Goal: Task Accomplishment & Management: Use online tool/utility

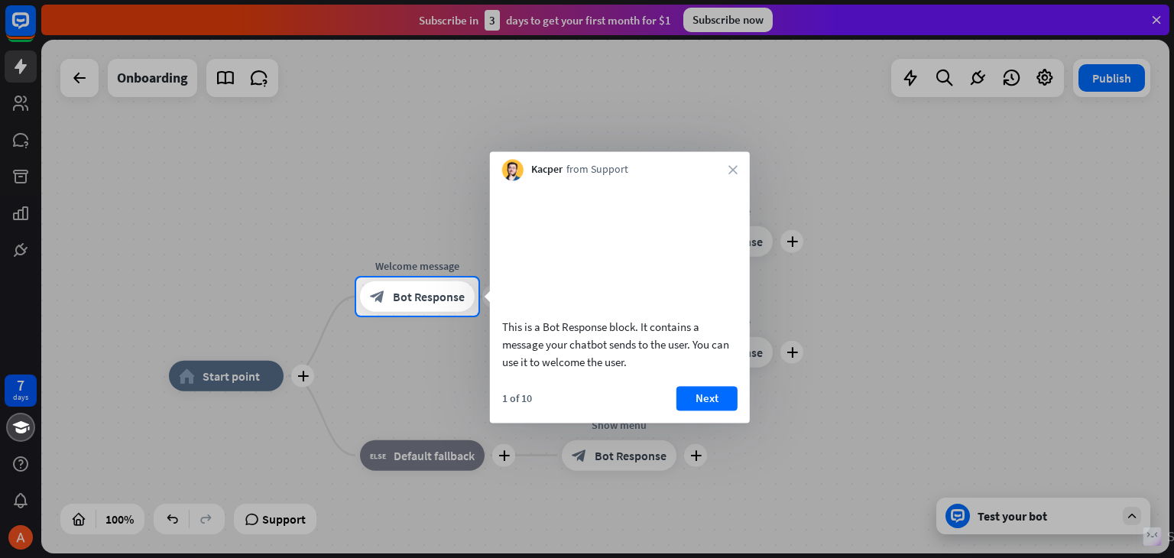
click at [217, 136] on div at bounding box center [587, 139] width 1174 height 278
click at [703, 411] on button "Next" at bounding box center [707, 398] width 61 height 24
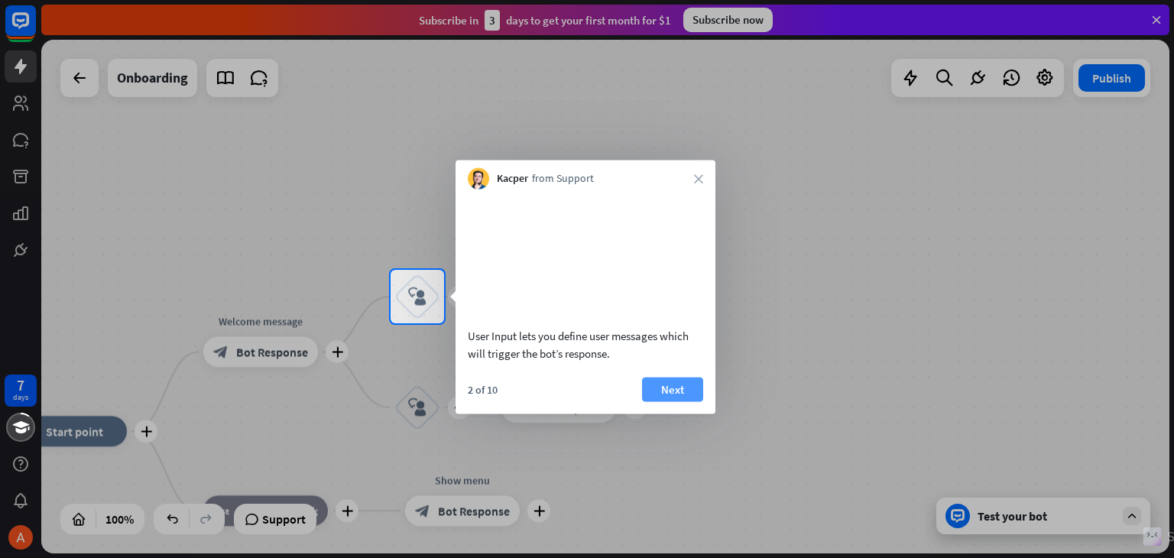
click at [676, 401] on button "Next" at bounding box center [672, 389] width 61 height 24
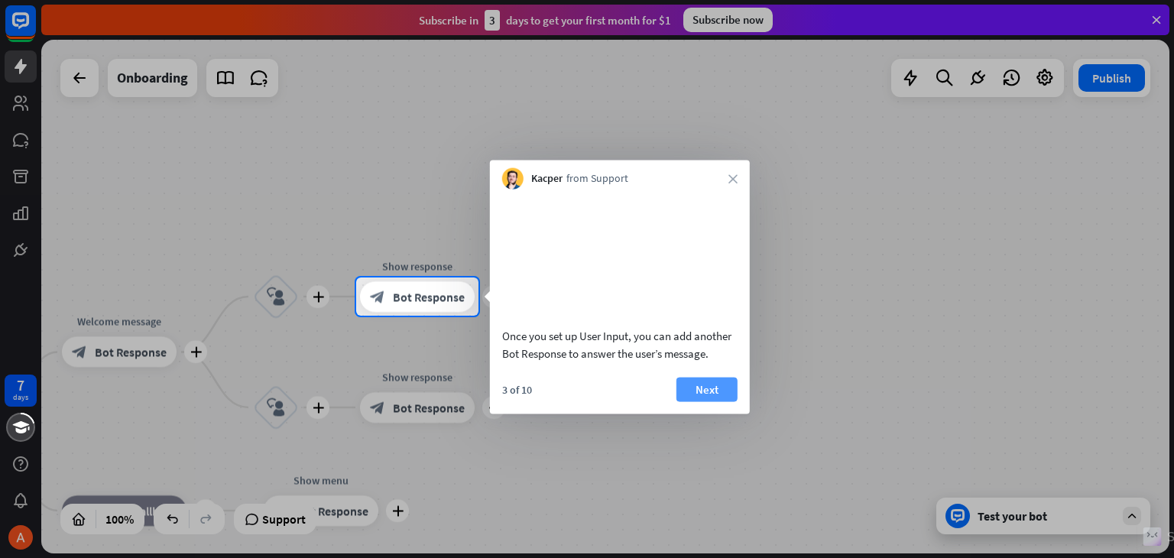
click at [685, 401] on button "Next" at bounding box center [707, 389] width 61 height 24
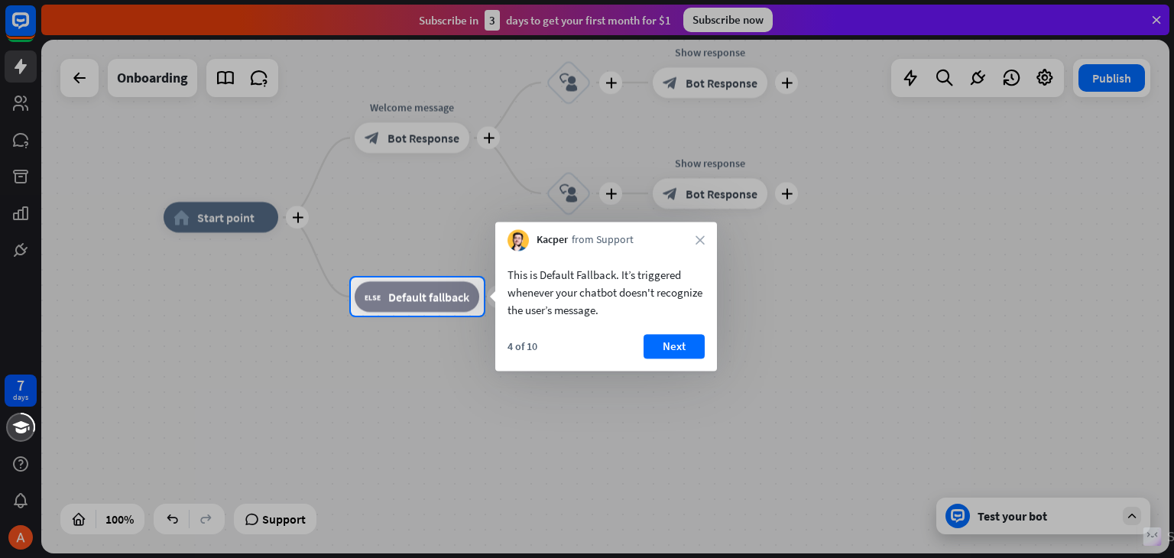
click at [687, 353] on button "Next" at bounding box center [674, 346] width 61 height 24
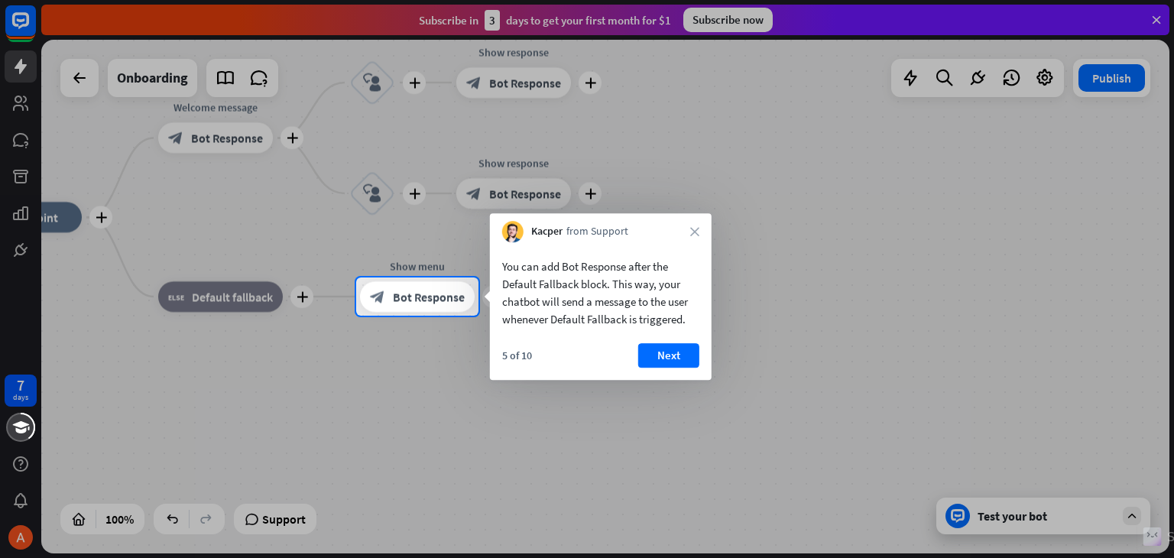
click at [687, 353] on button "Next" at bounding box center [668, 355] width 61 height 24
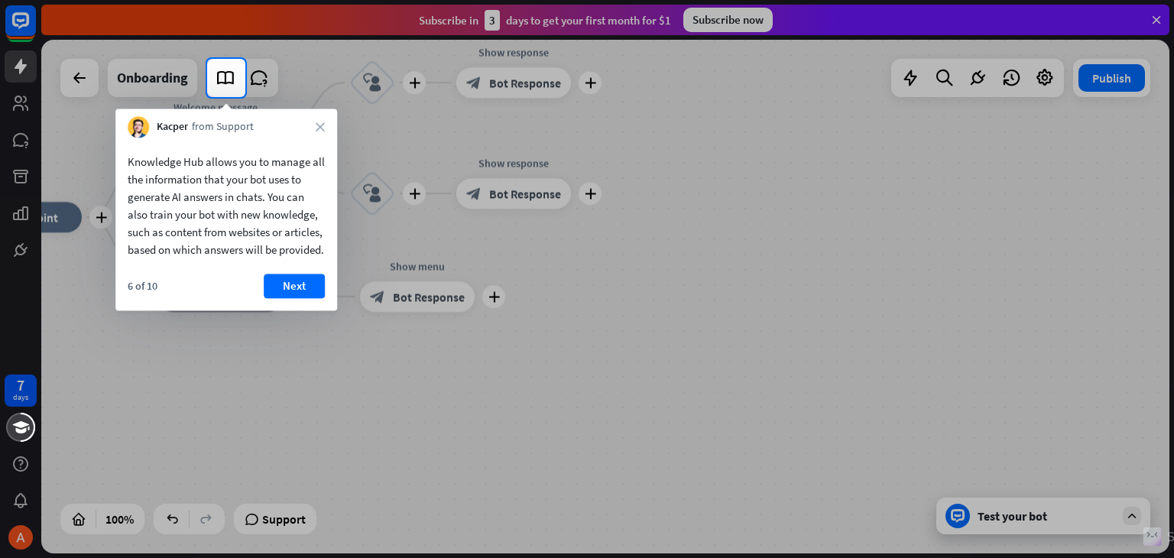
click at [315, 310] on div "6 of 10 Next" at bounding box center [226, 292] width 222 height 37
click at [306, 298] on button "Next" at bounding box center [294, 286] width 61 height 24
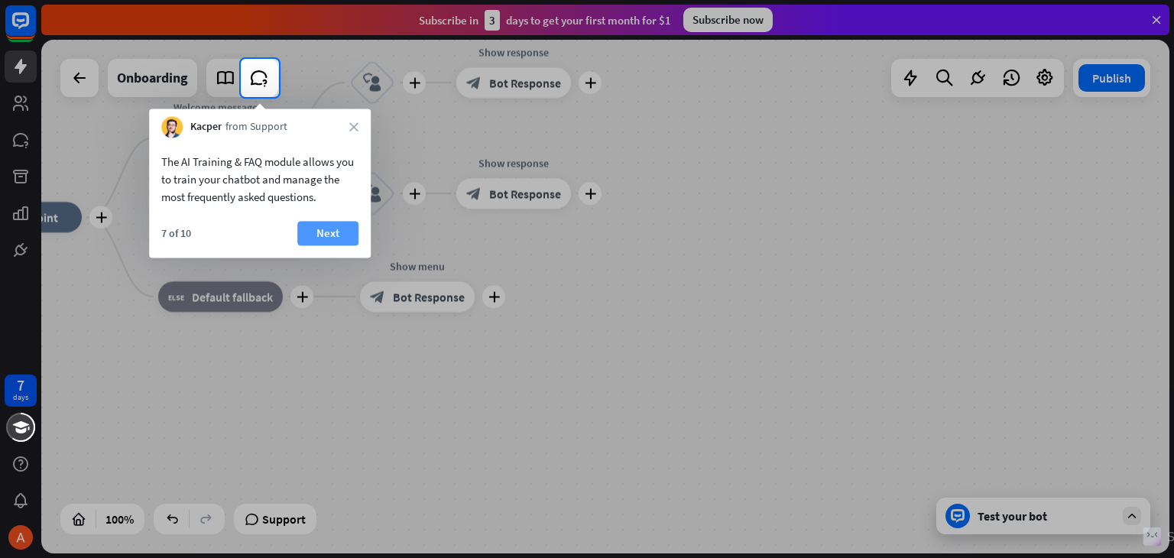
click at [336, 232] on button "Next" at bounding box center [327, 233] width 61 height 24
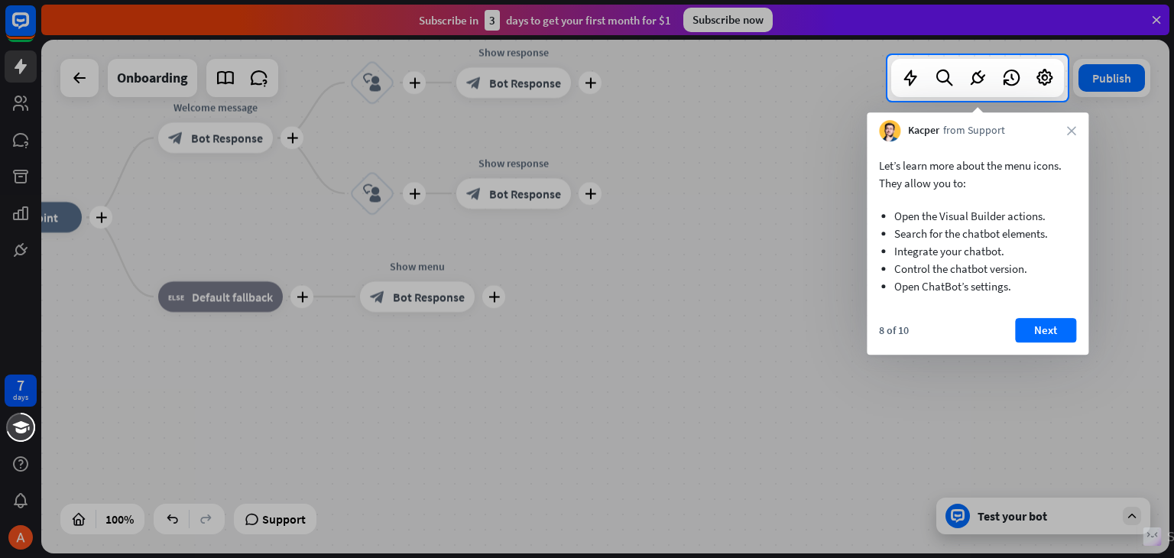
click at [1030, 320] on button "Next" at bounding box center [1045, 330] width 61 height 24
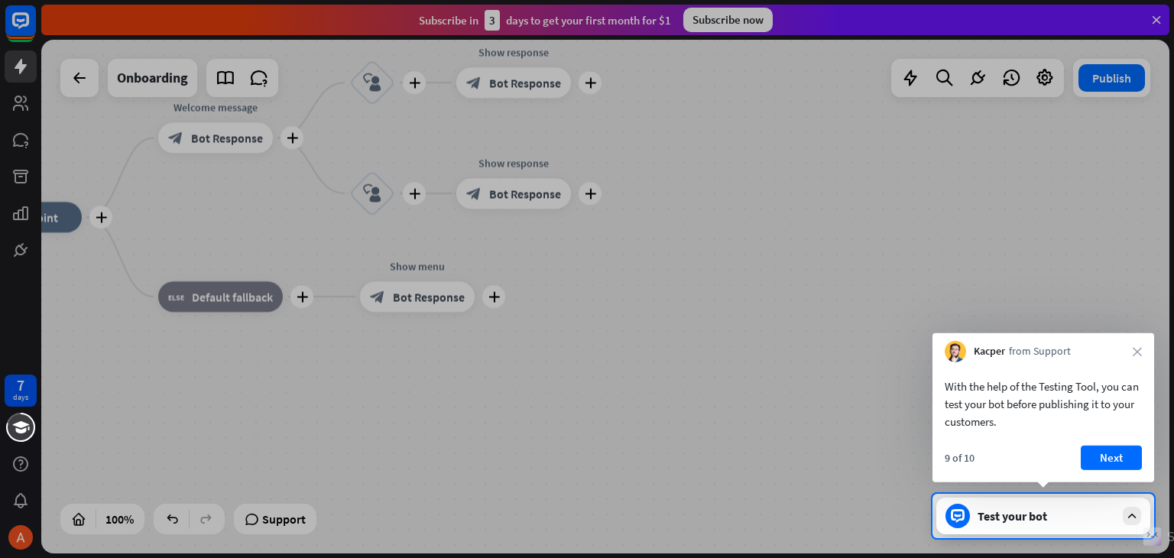
click at [1125, 473] on div "9 of 10 Next" at bounding box center [1044, 464] width 222 height 37
click at [1118, 460] on button "Next" at bounding box center [1111, 458] width 61 height 24
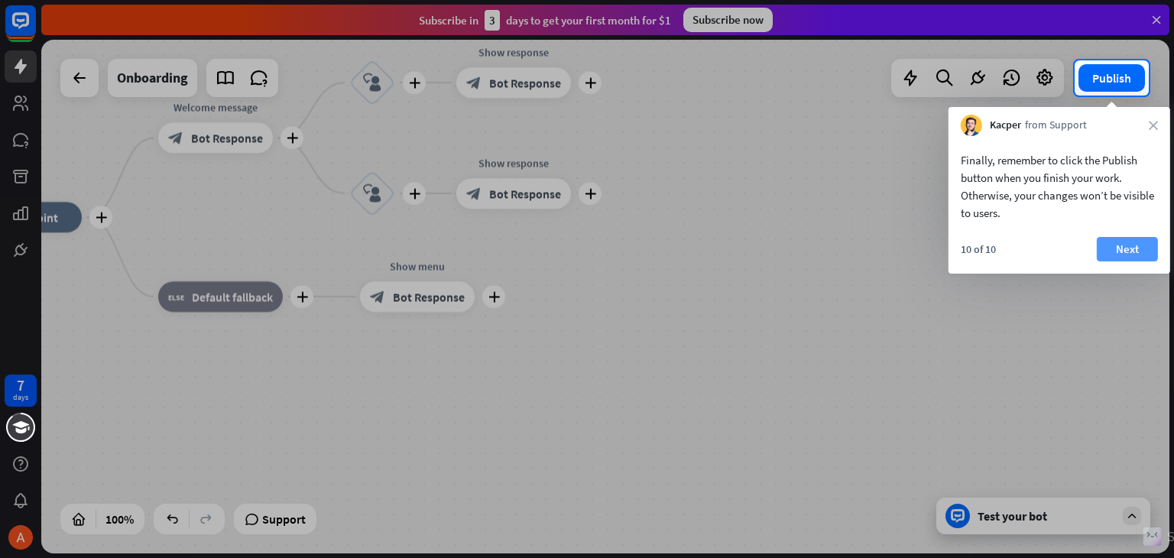
click at [1110, 246] on button "Next" at bounding box center [1127, 249] width 61 height 24
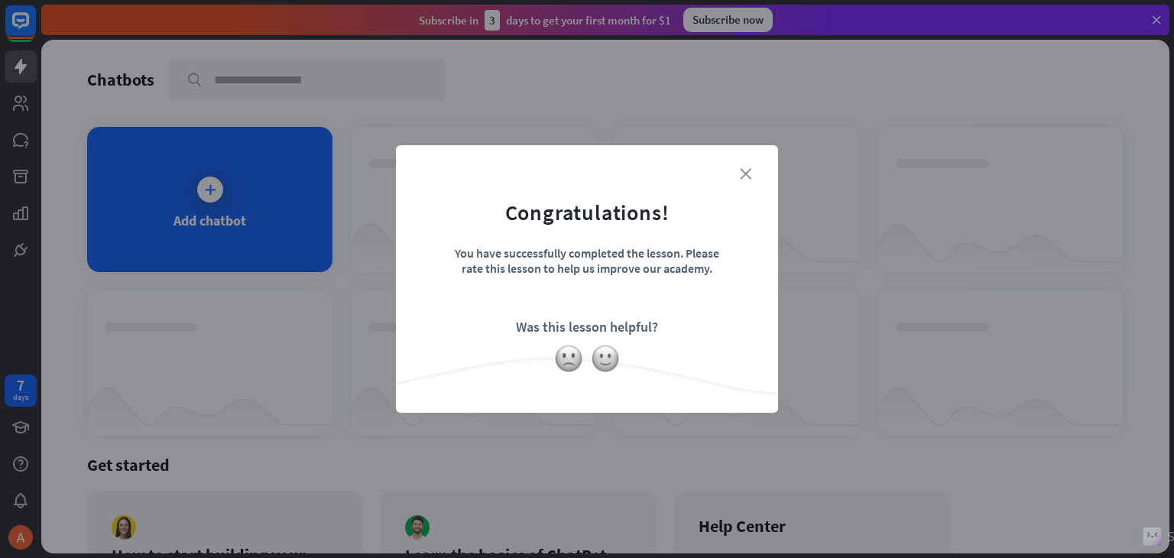
click at [745, 174] on icon "close" at bounding box center [745, 173] width 11 height 11
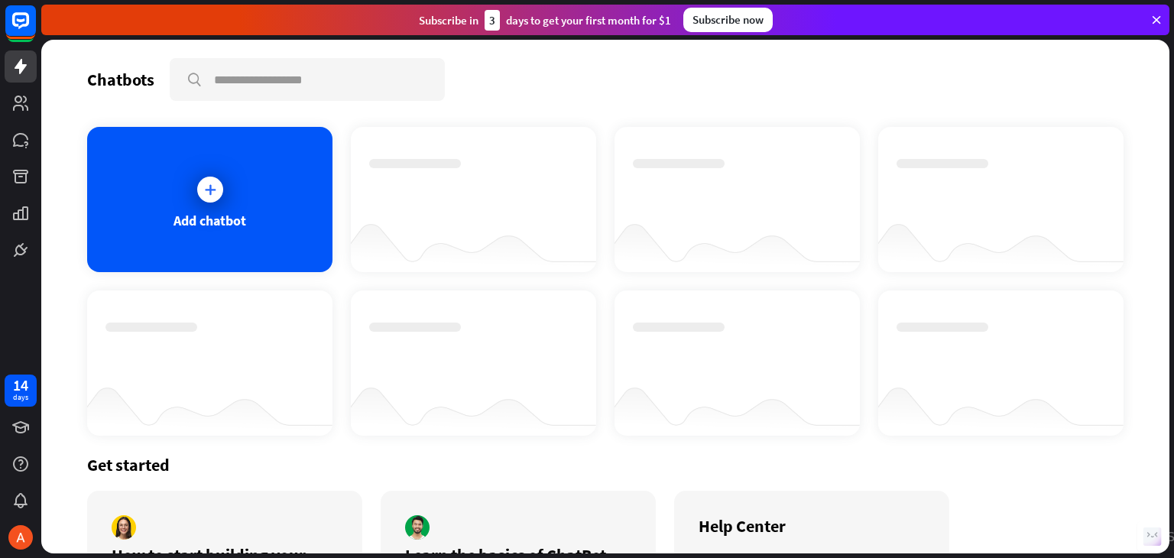
click at [205, 183] on icon at bounding box center [210, 189] width 15 height 15
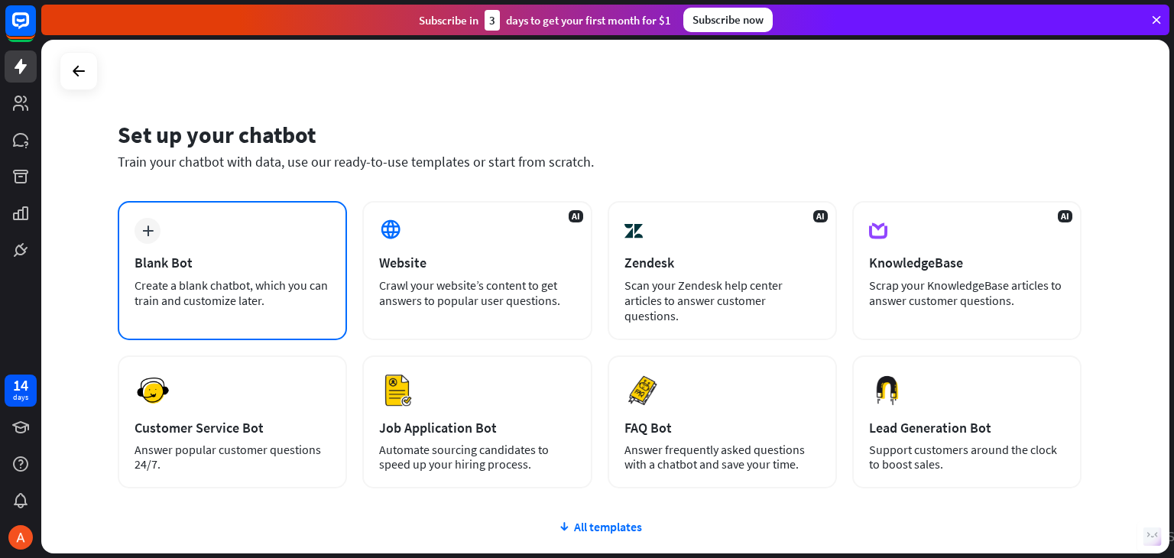
click at [213, 240] on div "plus Blank Bot Create a blank chatbot, which you can train and customize later." at bounding box center [232, 270] width 229 height 139
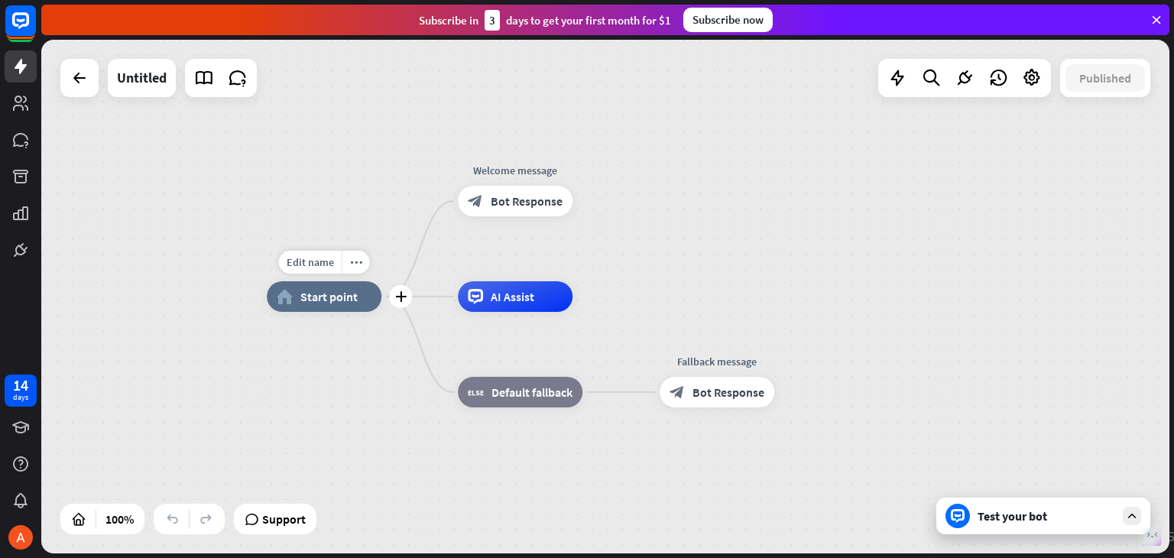
click at [327, 299] on div "home_2 Start point" at bounding box center [324, 296] width 115 height 31
click at [489, 304] on div "AI Assist" at bounding box center [515, 296] width 115 height 31
click at [593, 294] on icon "plus" at bounding box center [591, 296] width 11 height 11
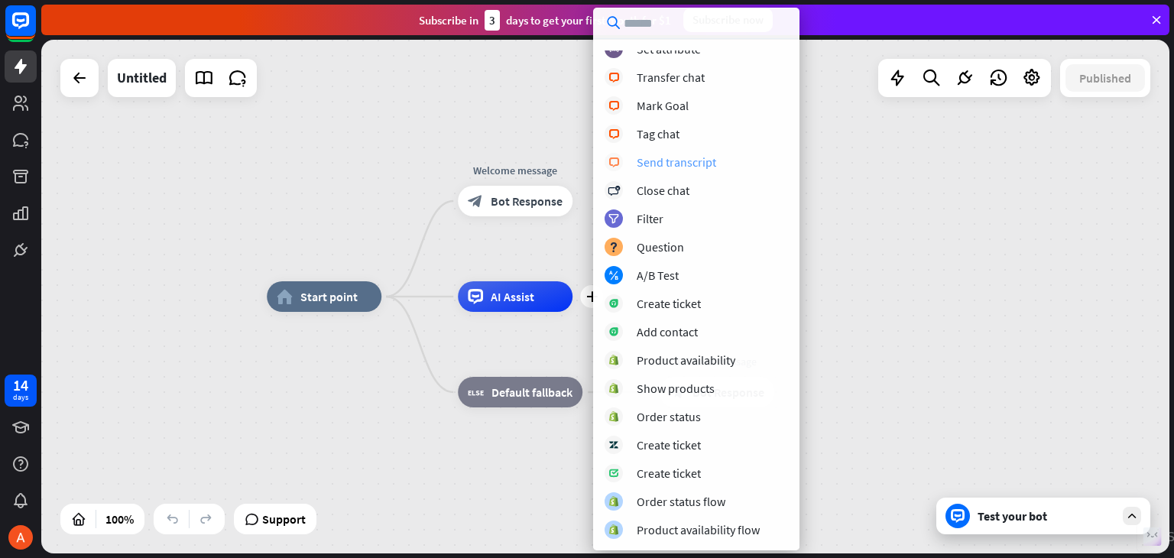
scroll to position [214, 0]
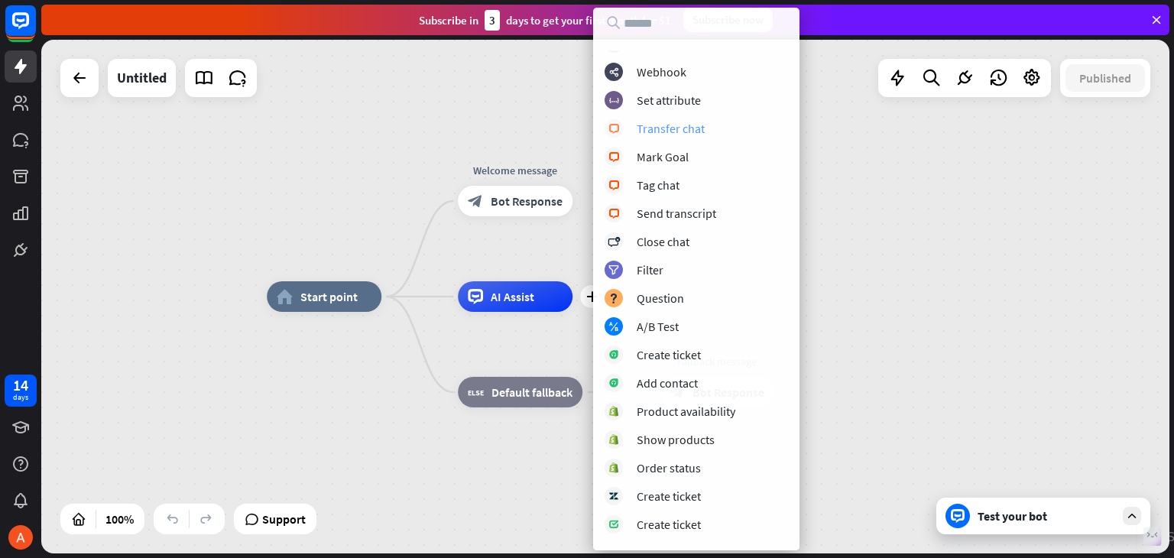
click at [660, 123] on div "Transfer chat" at bounding box center [671, 128] width 68 height 15
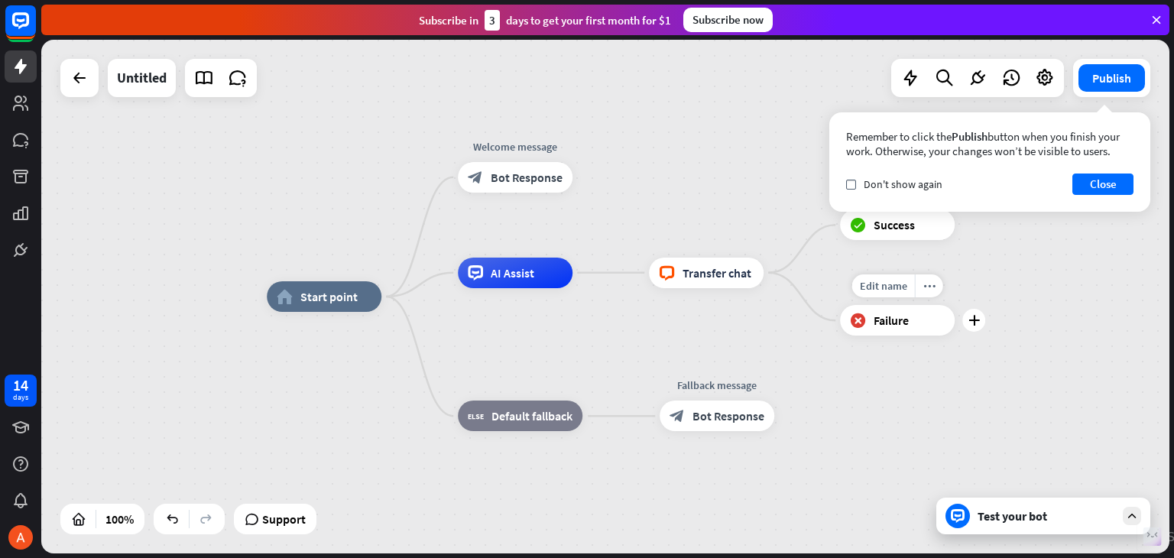
click at [863, 327] on icon "block_failure" at bounding box center [858, 320] width 16 height 15
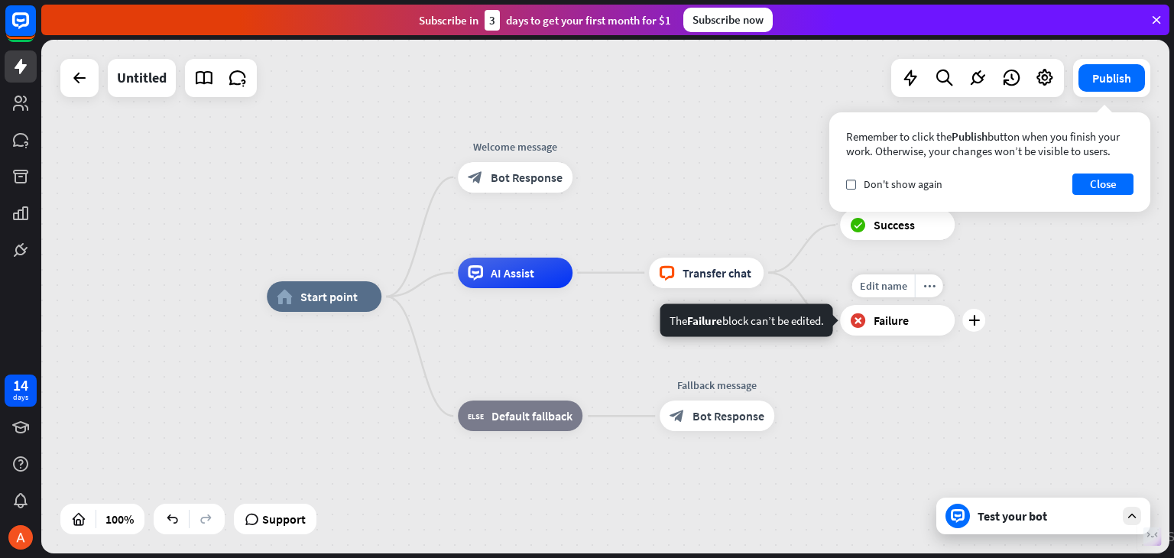
click at [847, 319] on div "block_failure Failure" at bounding box center [897, 320] width 115 height 31
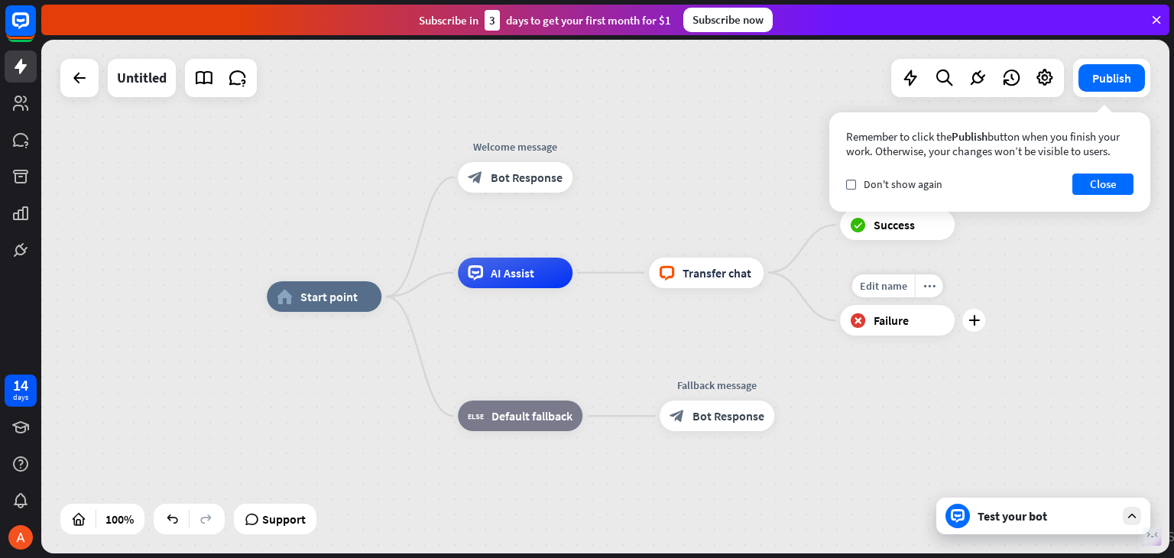
click at [927, 316] on div "block_failure Failure" at bounding box center [897, 320] width 115 height 31
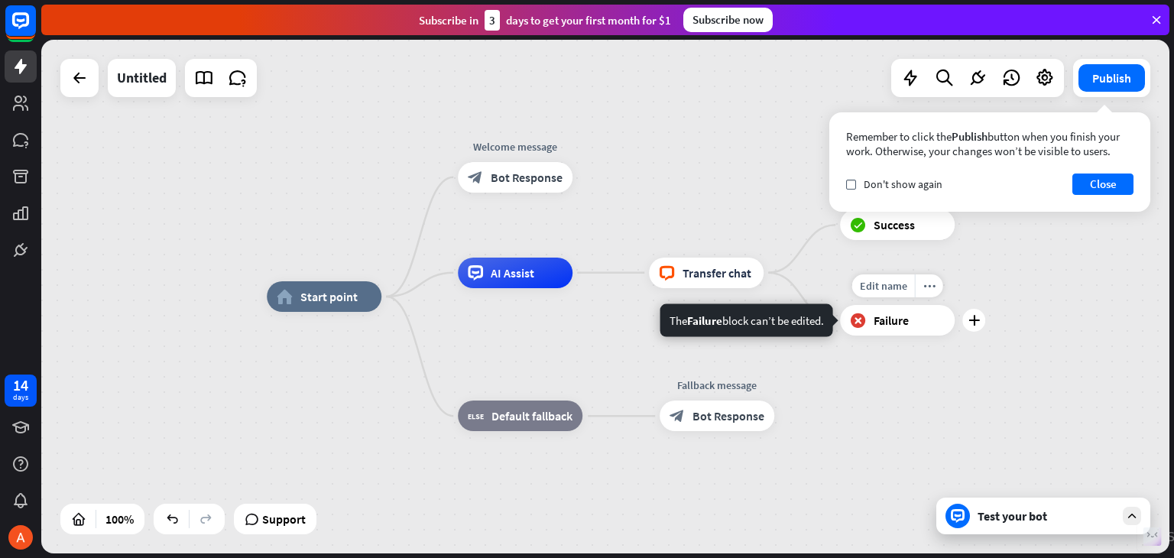
click at [927, 316] on div "block_failure Failure" at bounding box center [897, 320] width 115 height 31
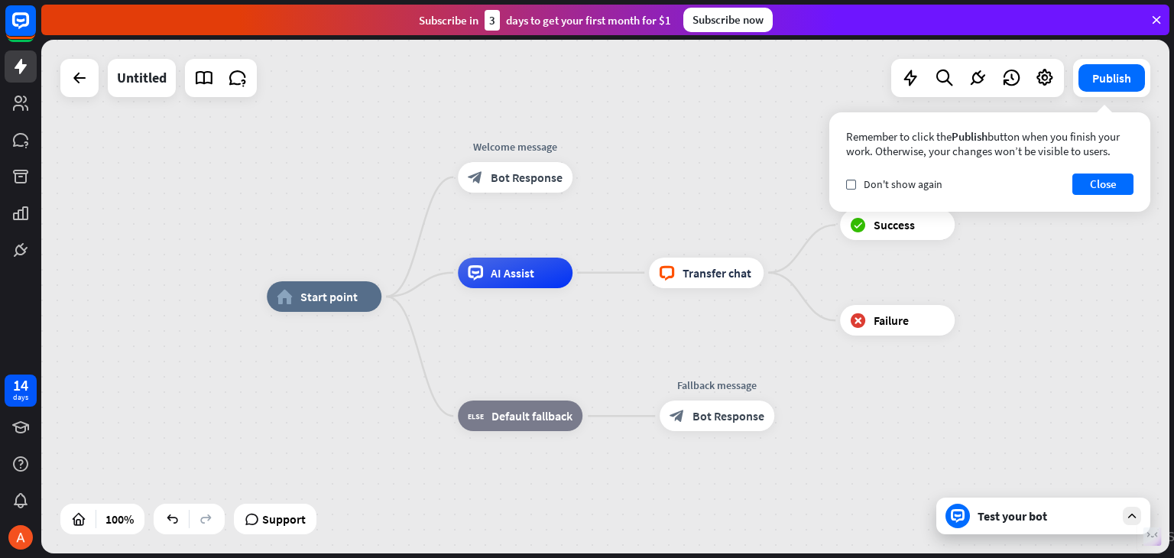
click at [846, 175] on div "check Don't show again Close" at bounding box center [989, 184] width 287 height 21
click at [858, 190] on div "check Don't show again" at bounding box center [894, 184] width 96 height 14
click at [1102, 184] on button "Close" at bounding box center [1103, 184] width 61 height 21
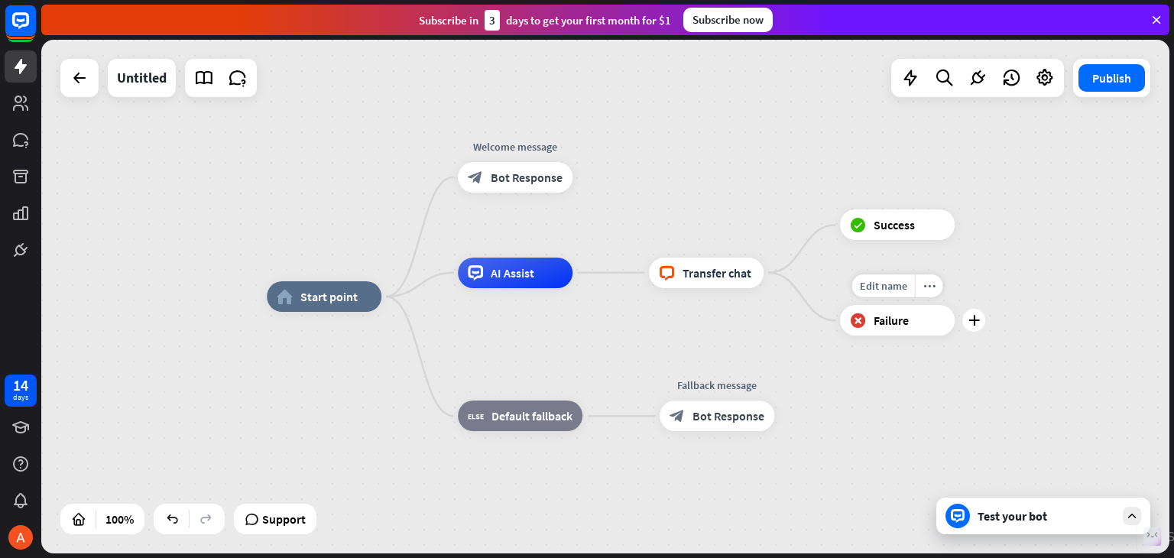
click at [908, 328] on div "block_failure Failure" at bounding box center [897, 320] width 115 height 31
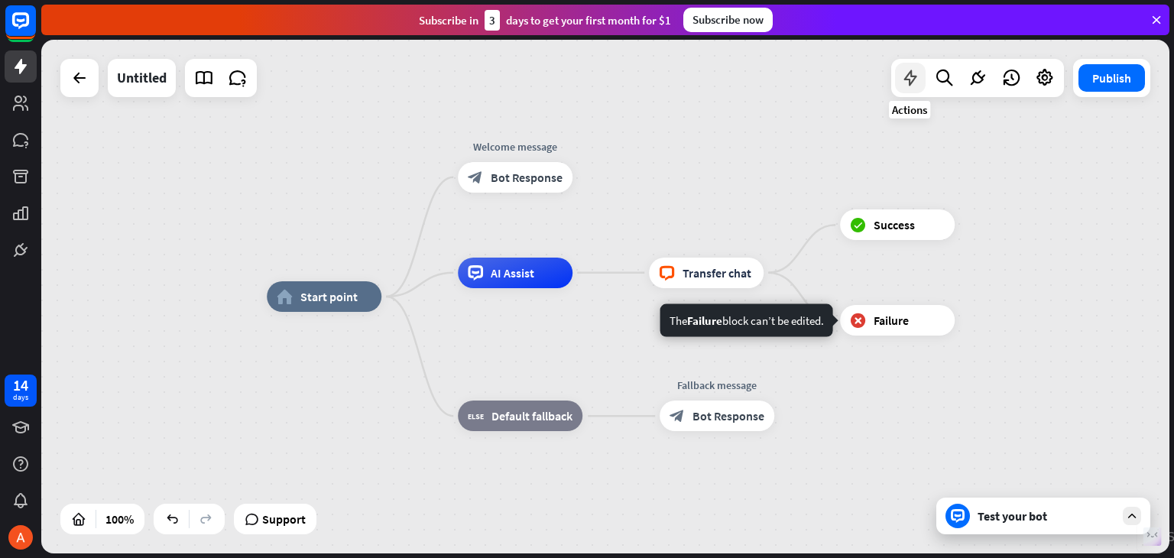
click at [912, 66] on div at bounding box center [910, 78] width 31 height 31
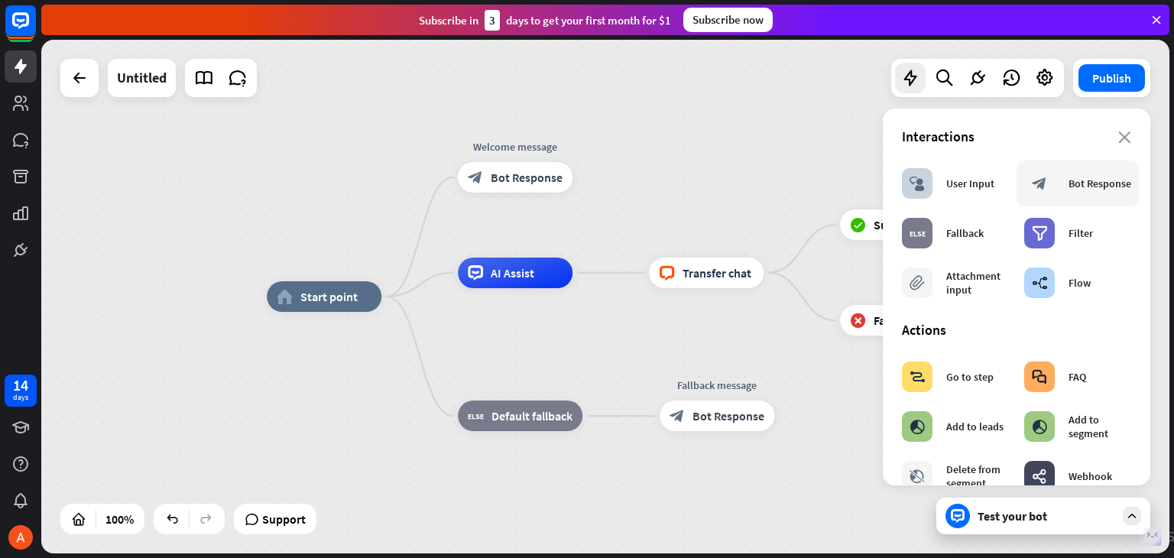
click at [1047, 200] on div "block_bot_response Bot Response" at bounding box center [1078, 184] width 122 height 46
click at [1069, 190] on div "Bot Response" at bounding box center [1100, 184] width 63 height 14
click at [962, 196] on div "block_user_input User Input" at bounding box center [948, 183] width 93 height 31
click at [1118, 135] on icon "close" at bounding box center [1124, 137] width 13 height 12
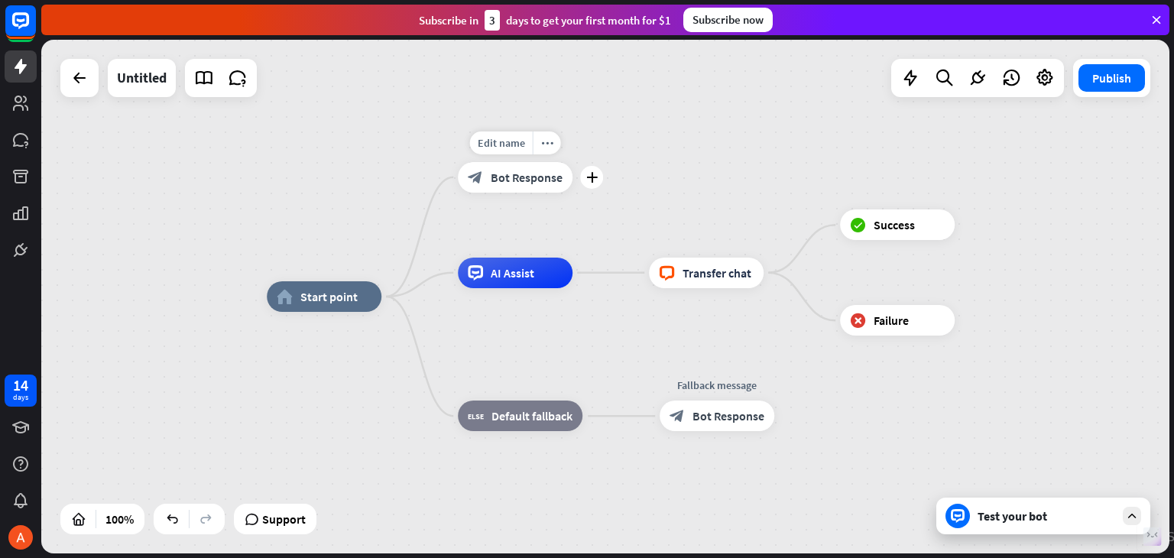
click at [504, 177] on span "Bot Response" at bounding box center [527, 177] width 72 height 15
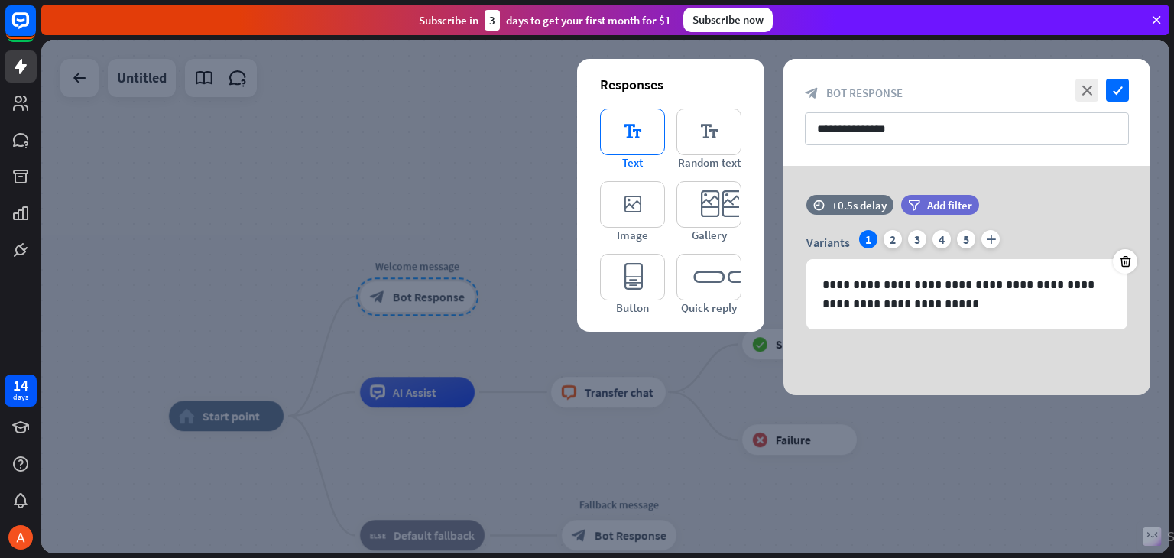
click at [627, 140] on icon "editor_text" at bounding box center [632, 132] width 65 height 47
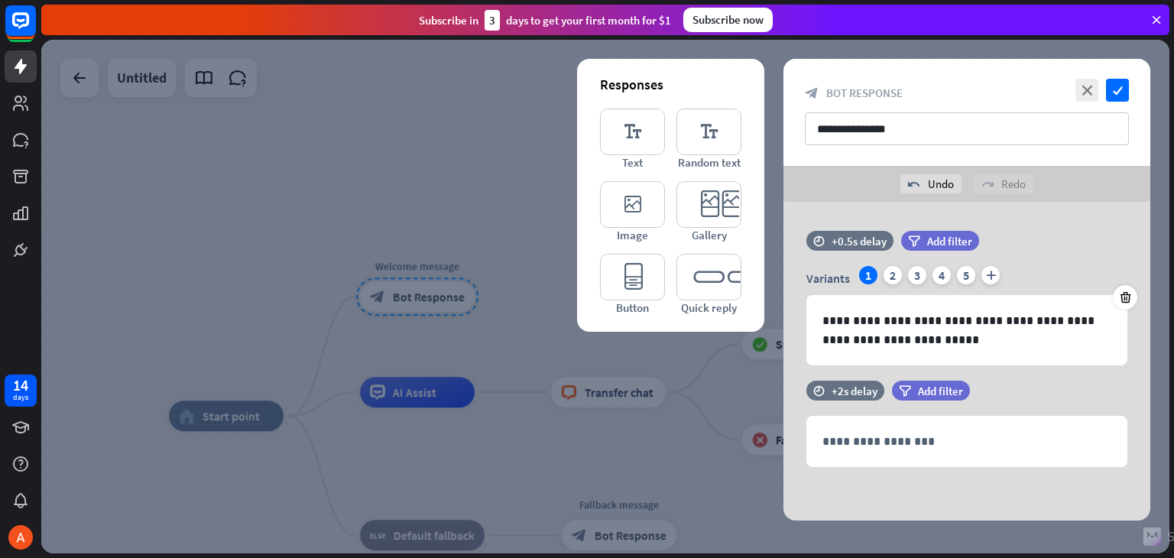
click at [627, 176] on div "editor_text Text editor_text Random text editor_image Image editor_card Gallery…" at bounding box center [670, 212] width 141 height 206
click at [631, 189] on icon "editor_image" at bounding box center [632, 204] width 65 height 47
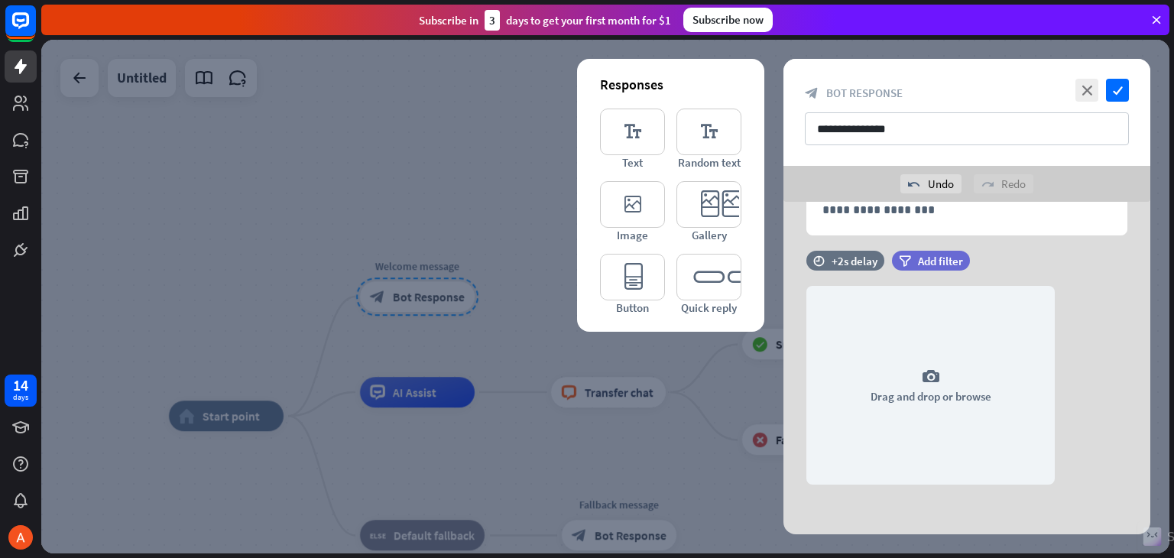
scroll to position [235, 0]
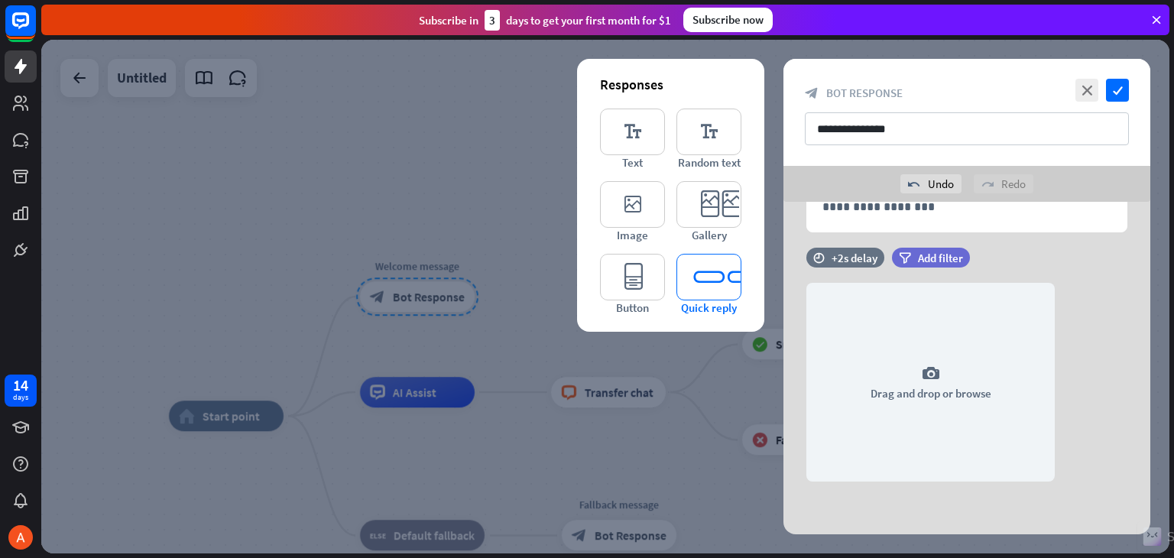
click at [697, 281] on icon "editor_quick_replies" at bounding box center [709, 277] width 65 height 47
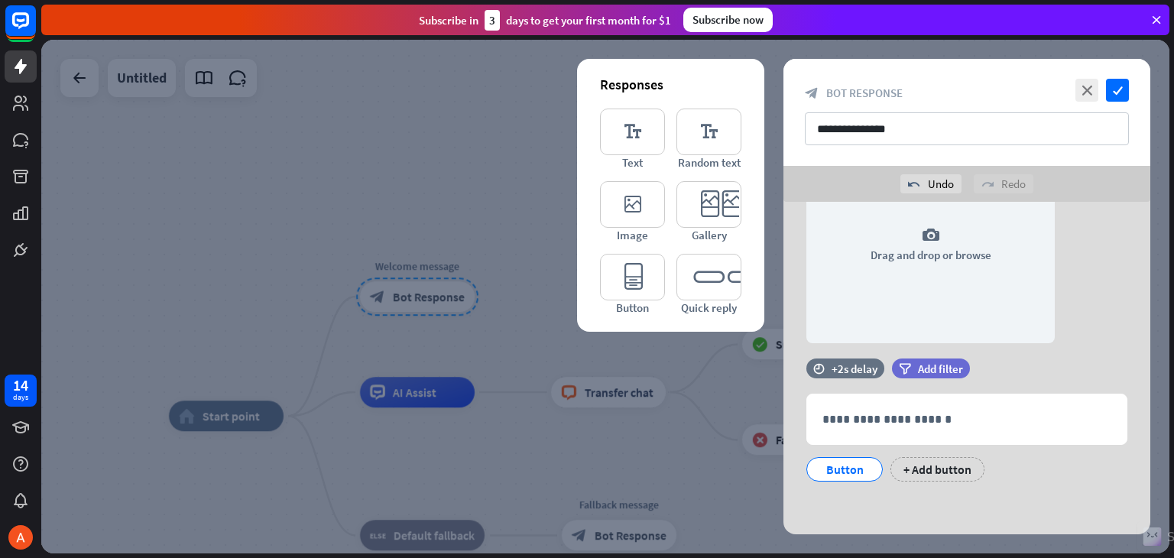
scroll to position [373, 0]
click at [858, 463] on div "Button" at bounding box center [845, 469] width 50 height 23
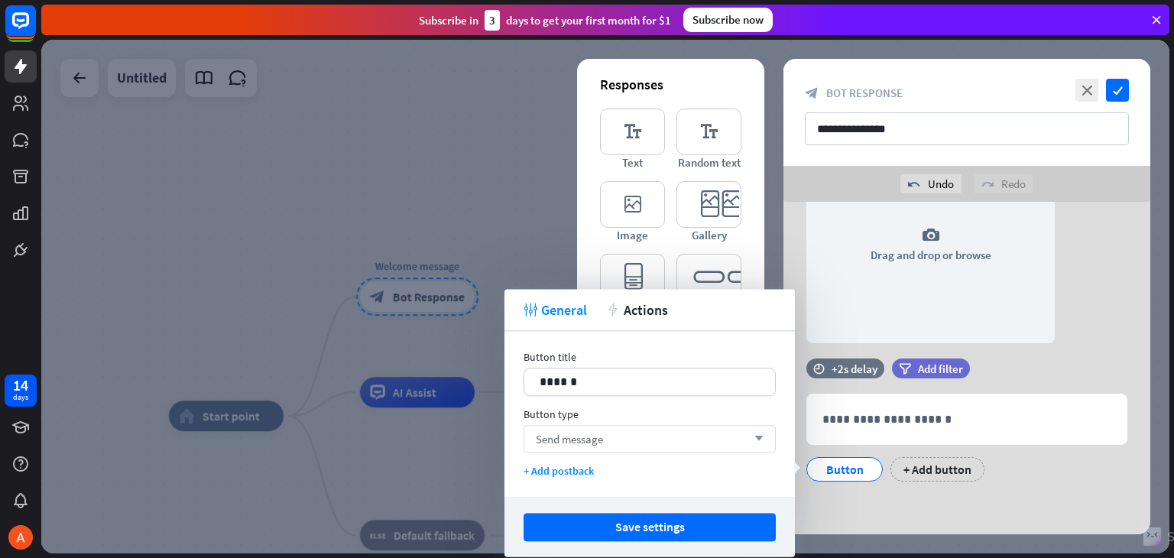
click at [620, 440] on div "Send message arrow_down" at bounding box center [650, 439] width 252 height 28
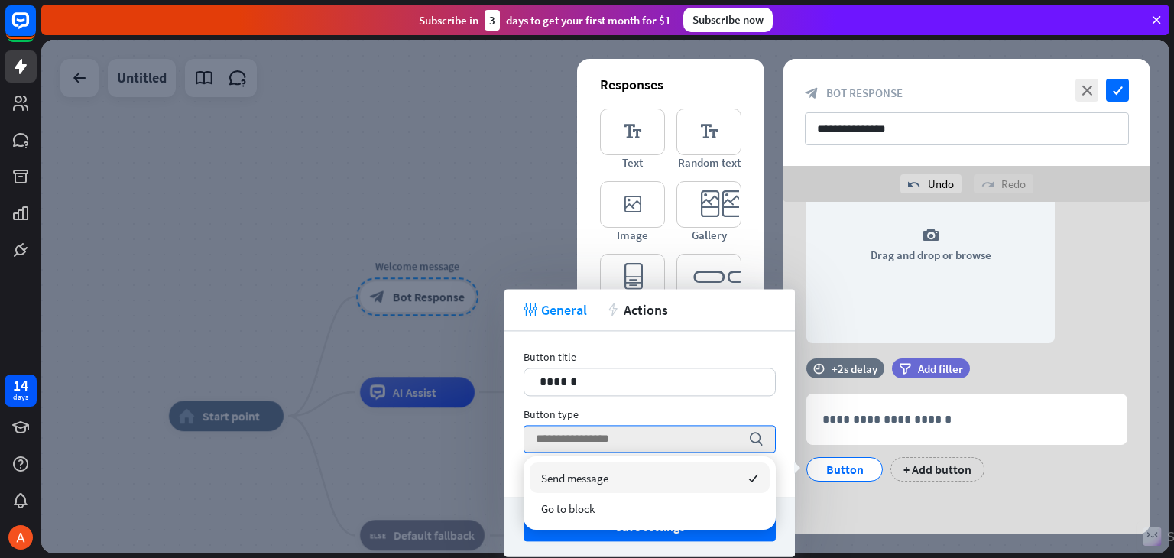
click at [449, 203] on div at bounding box center [605, 297] width 1128 height 514
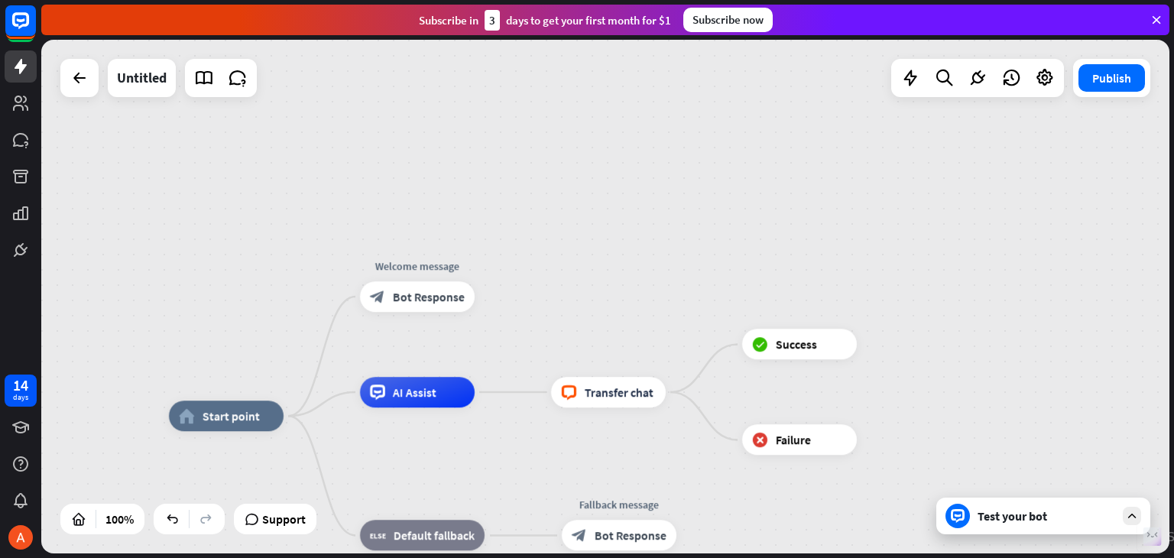
click at [1001, 509] on div "Test your bot" at bounding box center [1047, 515] width 138 height 15
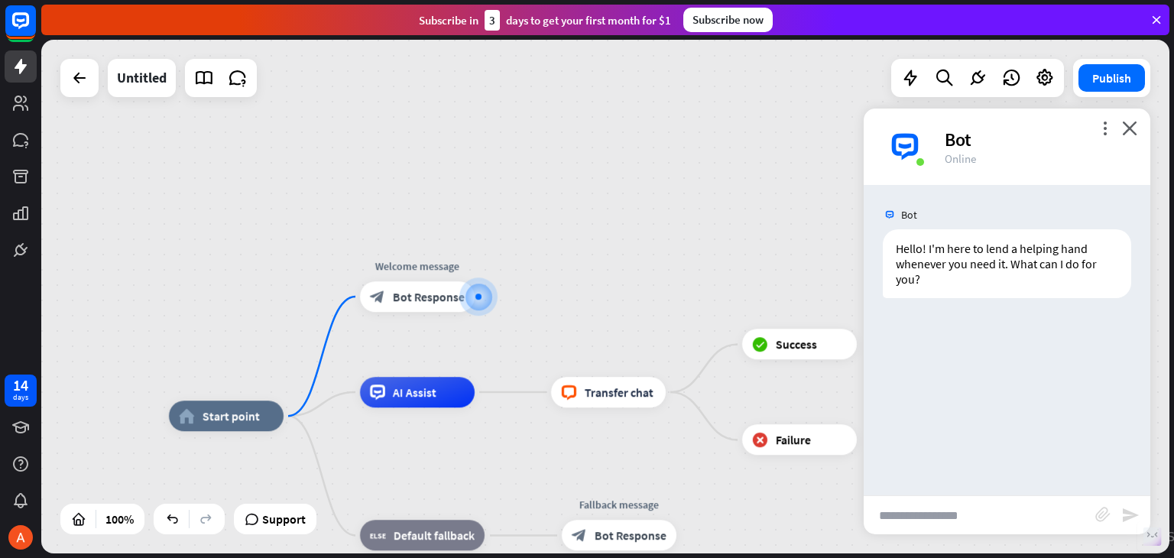
click at [950, 515] on input "text" at bounding box center [980, 515] width 232 height 38
type input "***"
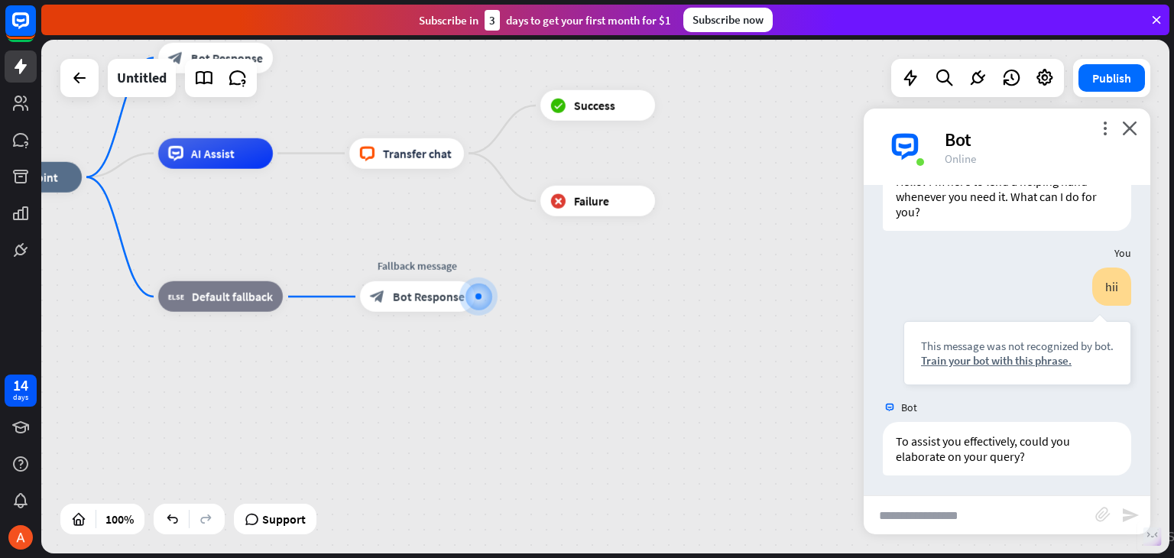
scroll to position [70, 0]
click at [953, 516] on input "text" at bounding box center [980, 515] width 232 height 38
drag, startPoint x: 953, startPoint y: 516, endPoint x: 985, endPoint y: 377, distance: 142.6
click at [985, 377] on div "more_vert close Bot Online Bot Hello! I'm here to lend a helping hand whenever …" at bounding box center [1007, 322] width 287 height 426
type input "*"
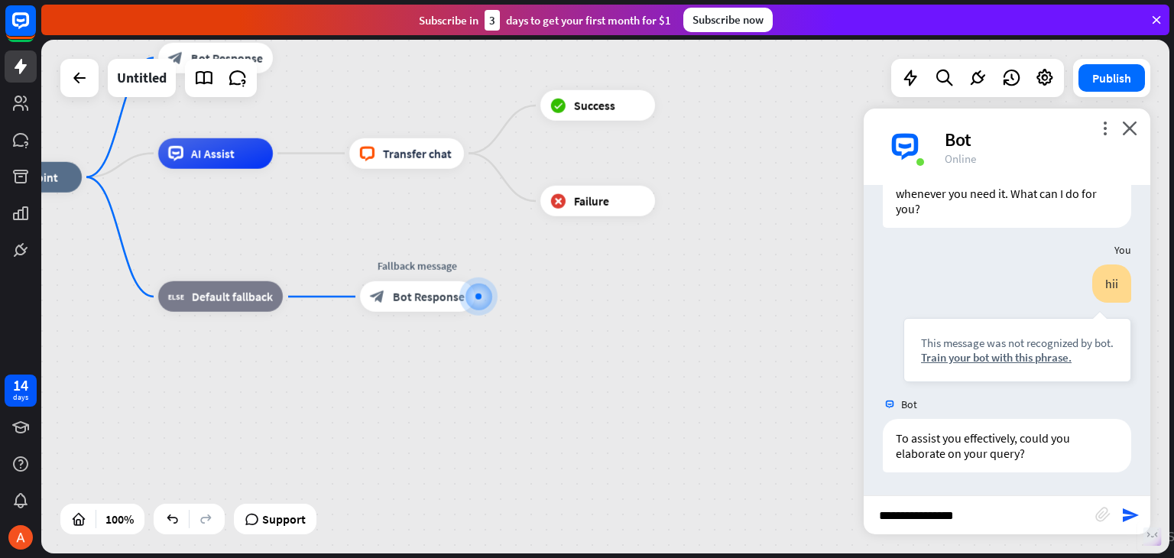
type input "**********"
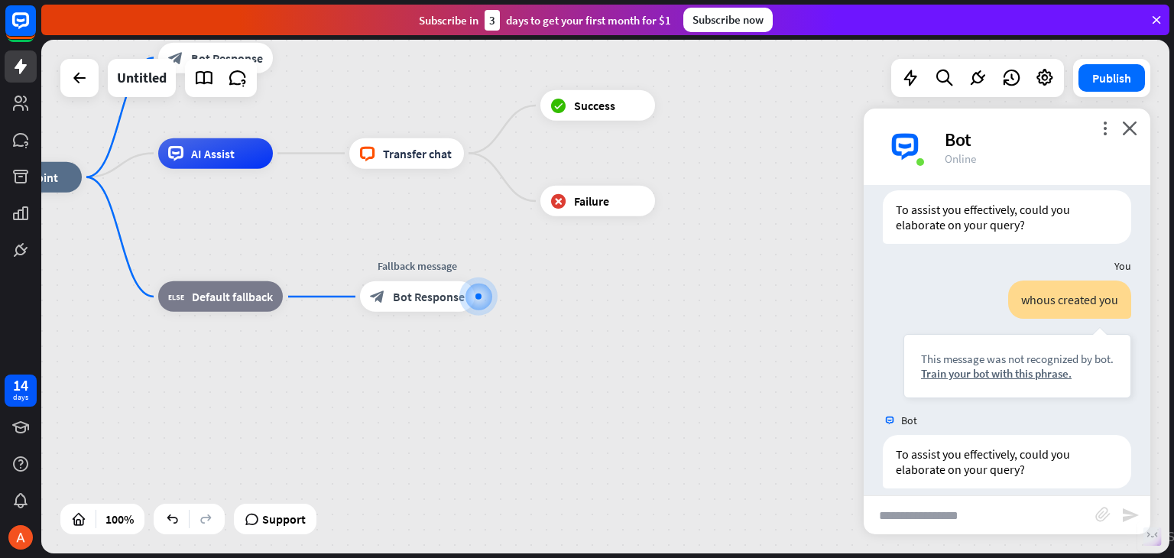
scroll to position [314, 0]
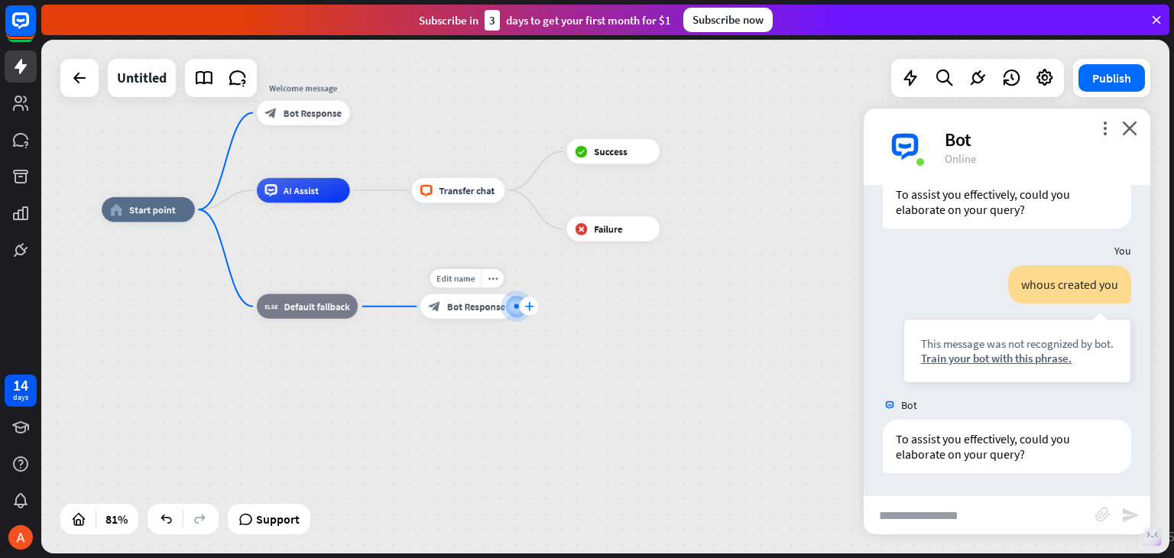
click at [531, 312] on div "plus" at bounding box center [529, 306] width 18 height 18
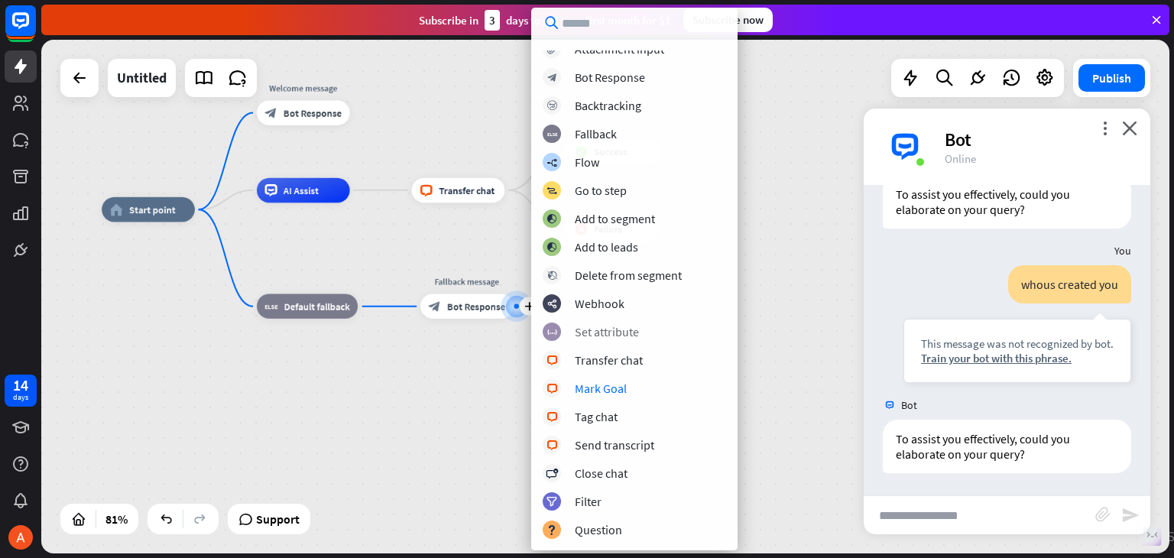
scroll to position [67, 0]
click at [609, 445] on div "Send transcript" at bounding box center [615, 444] width 80 height 15
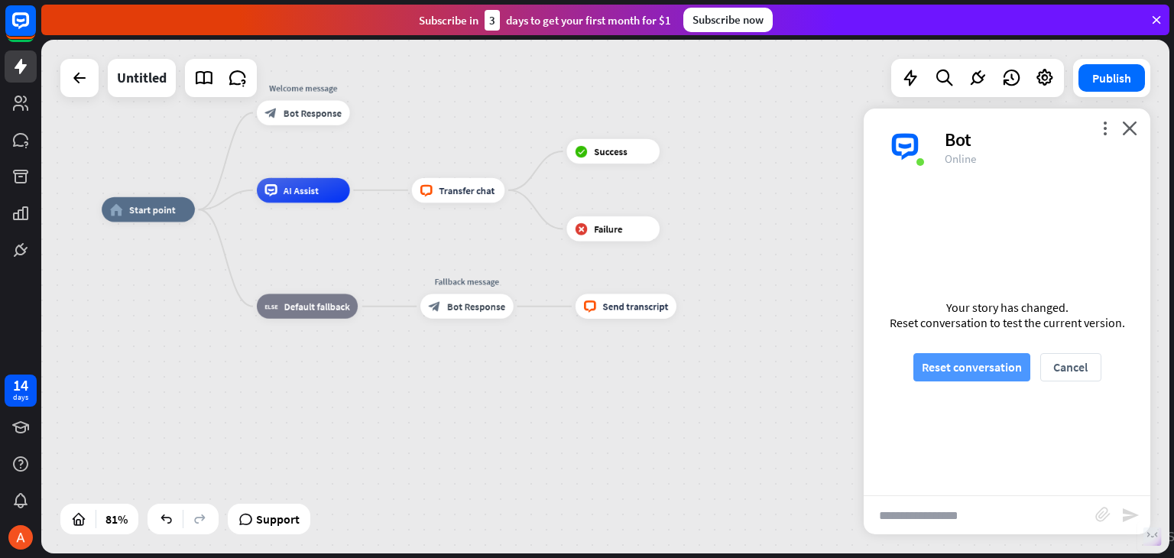
click at [979, 359] on button "Reset conversation" at bounding box center [972, 367] width 117 height 28
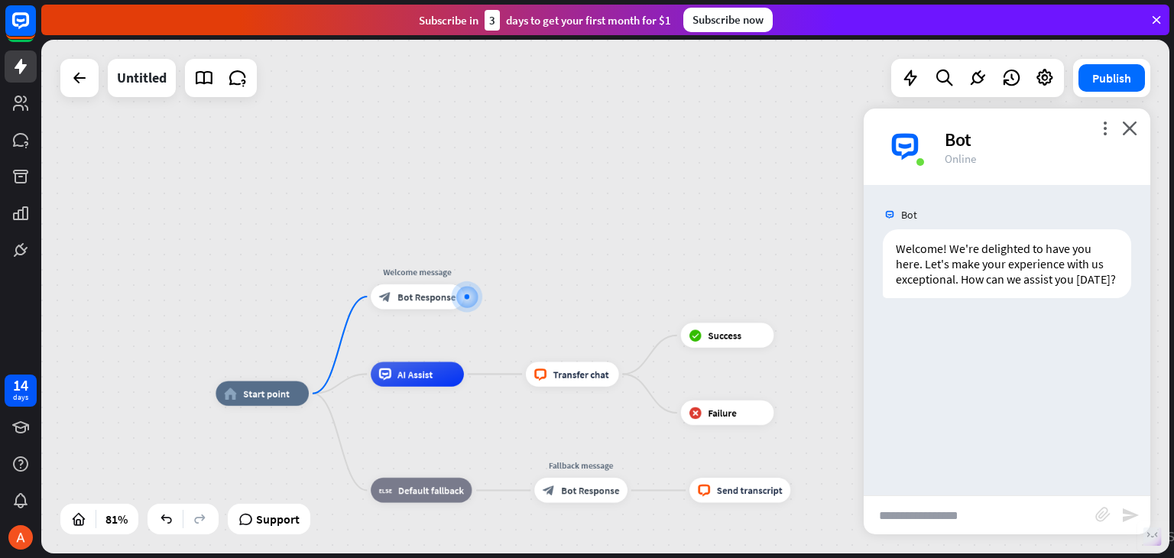
click at [927, 515] on input "text" at bounding box center [980, 515] width 232 height 38
type input "***"
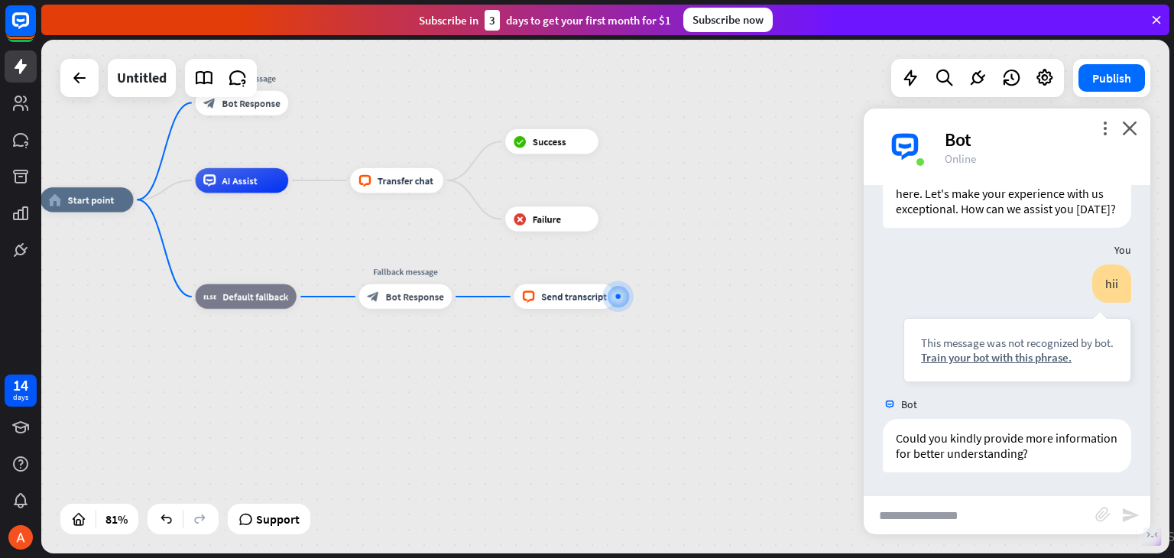
scroll to position [86, 0]
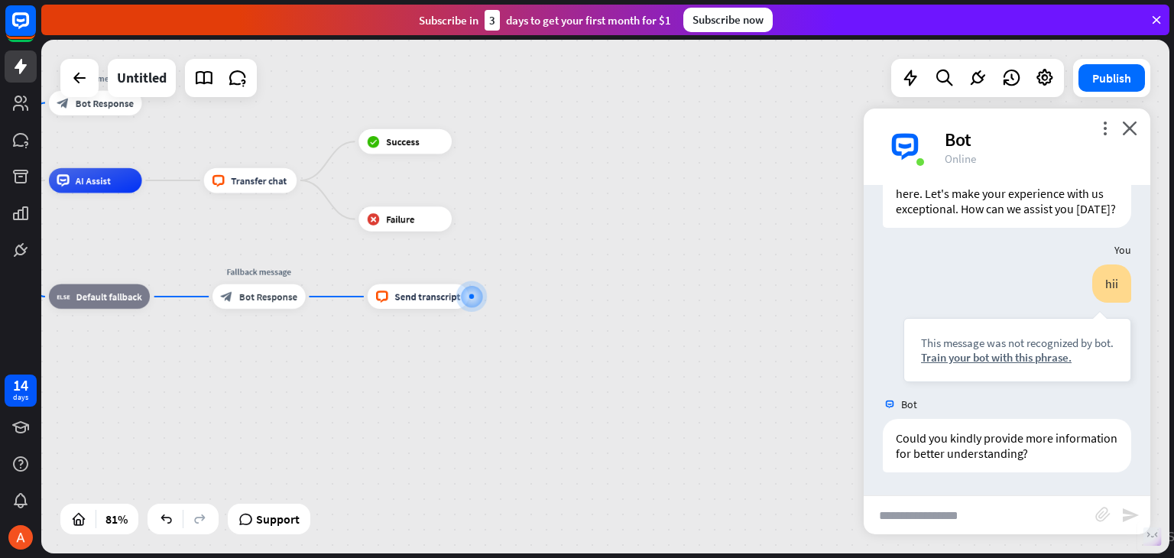
type input "*"
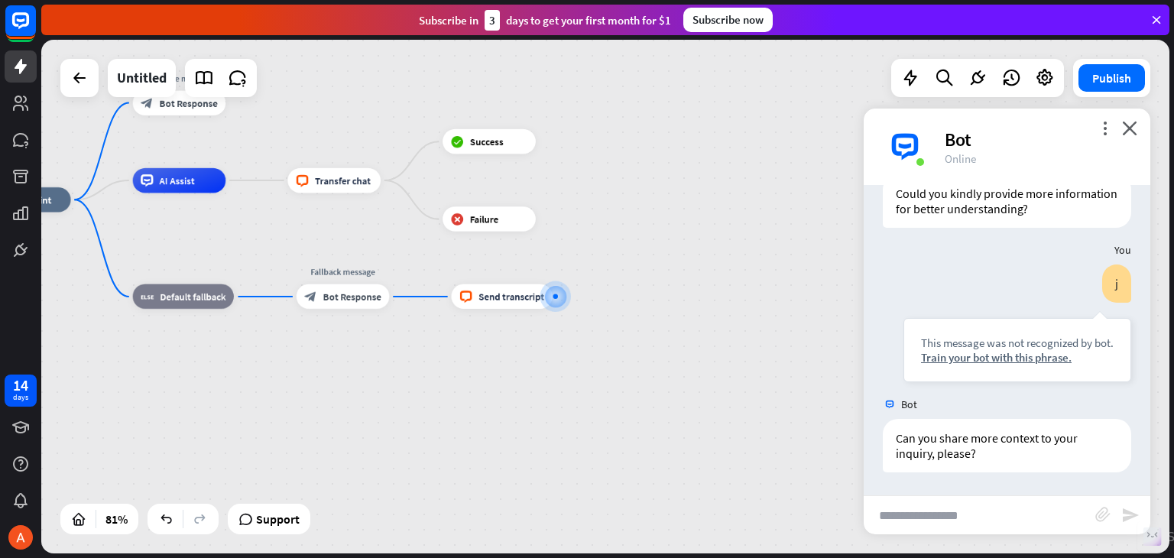
scroll to position [330, 0]
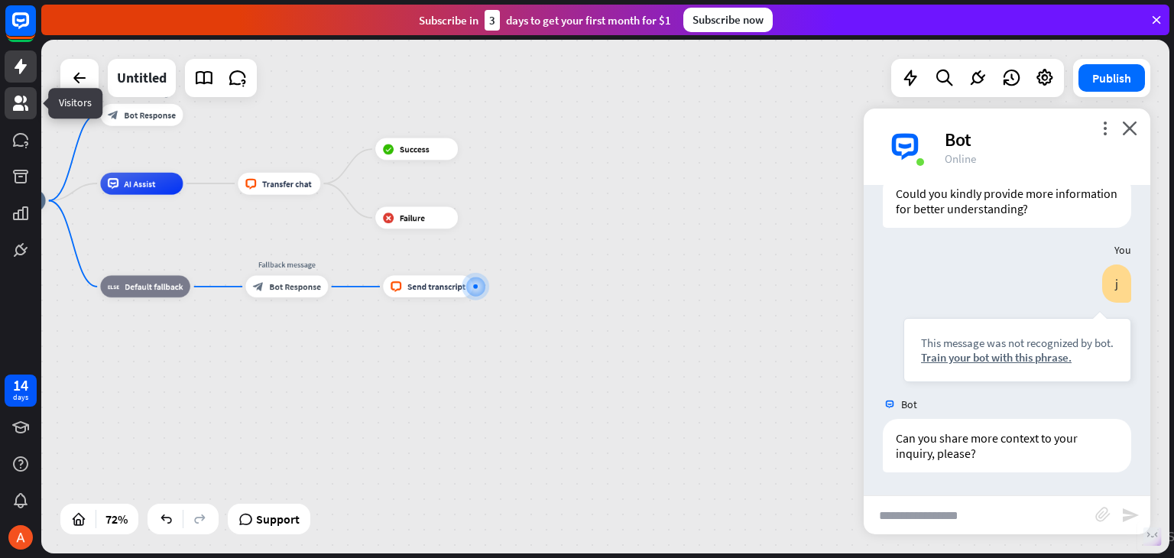
click at [18, 96] on icon at bounding box center [20, 103] width 15 height 15
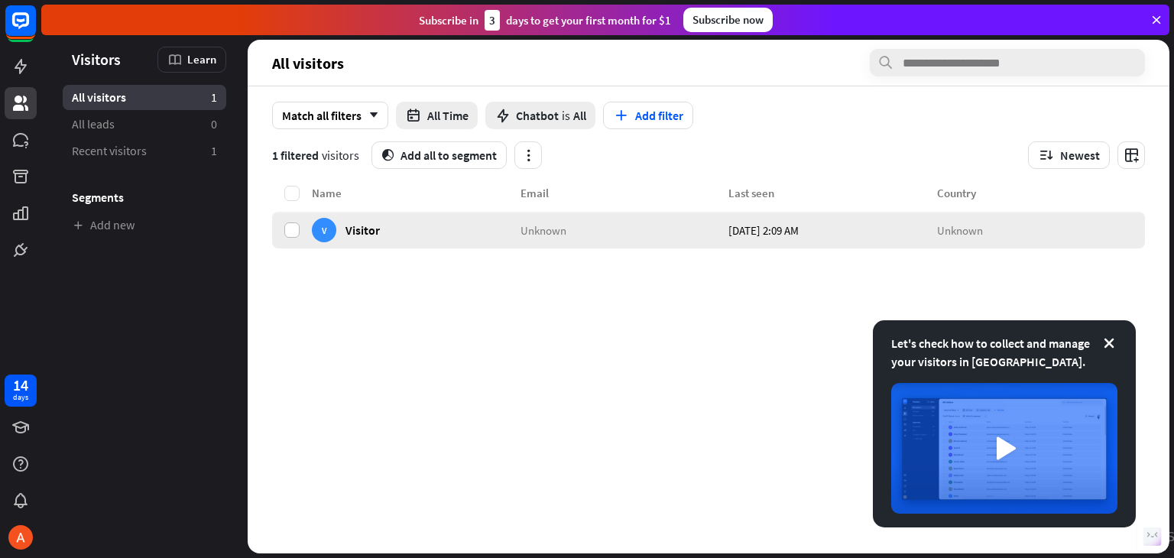
click at [293, 234] on label at bounding box center [291, 229] width 15 height 15
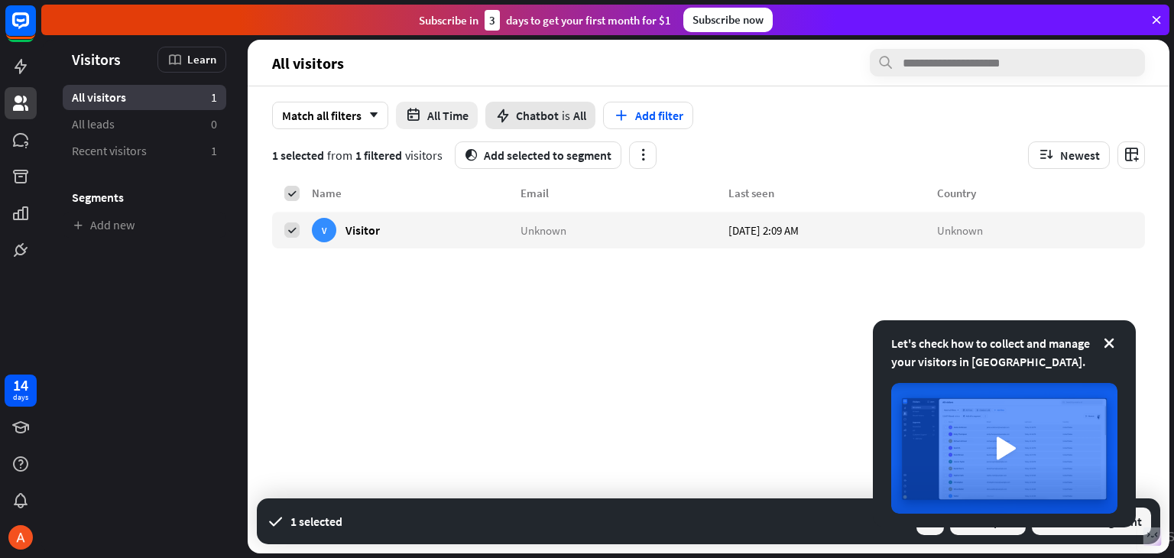
click at [530, 122] on span "Chatbot" at bounding box center [537, 115] width 43 height 15
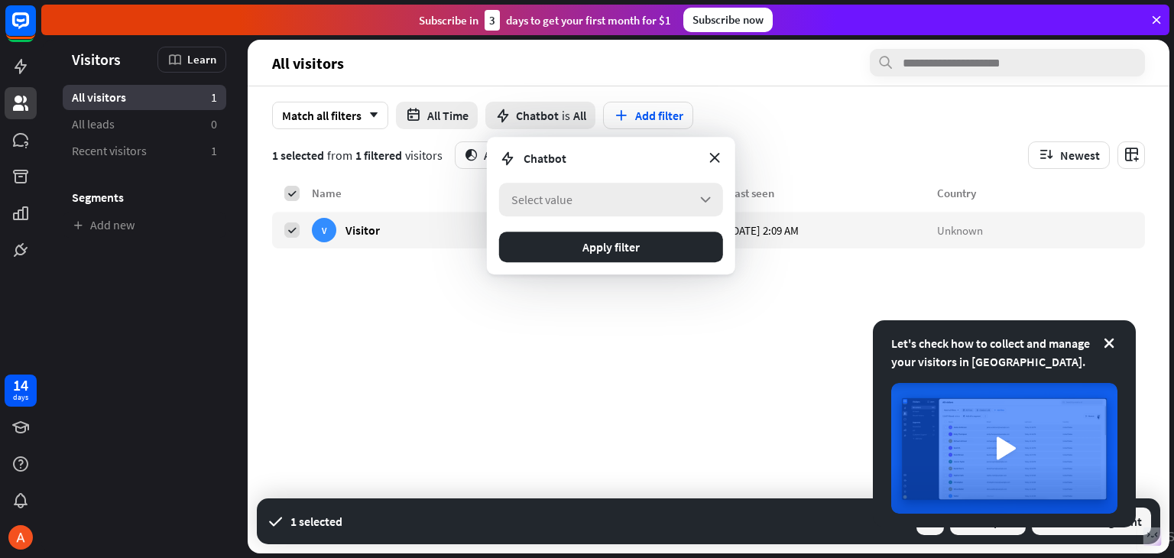
click at [566, 204] on span "Select value" at bounding box center [541, 199] width 61 height 15
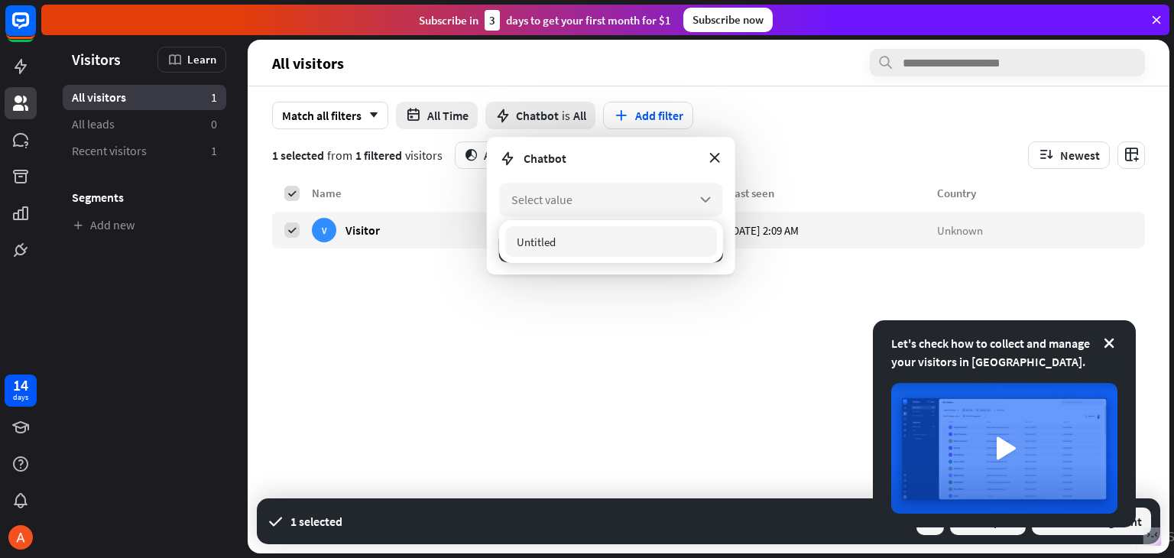
click at [557, 248] on div "Untitled" at bounding box center [611, 241] width 212 height 31
click at [557, 248] on div "Untitled checked" at bounding box center [611, 241] width 212 height 31
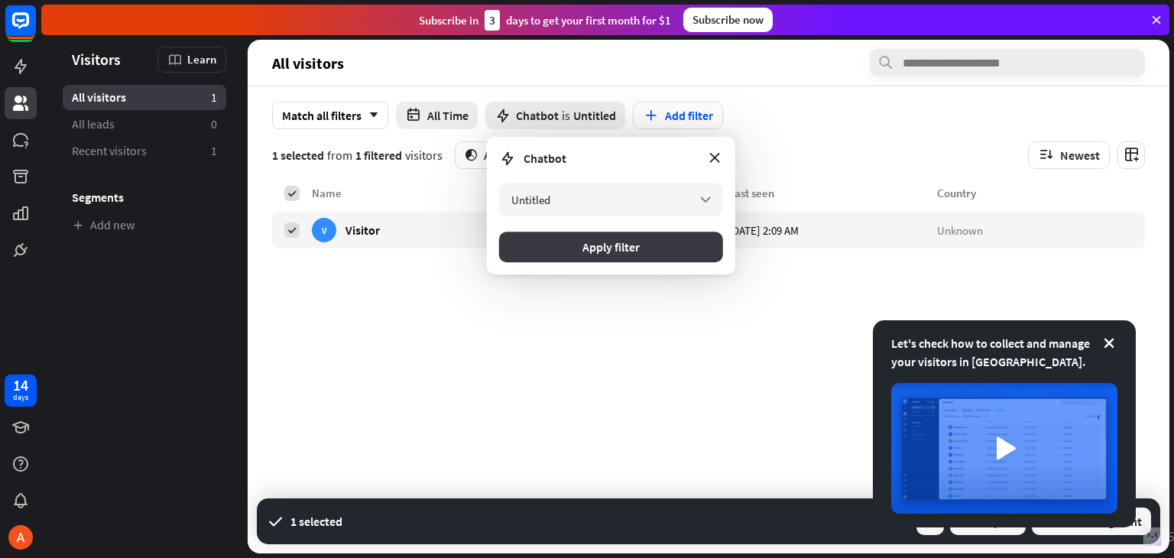
click at [573, 243] on button "Apply filter" at bounding box center [611, 247] width 224 height 31
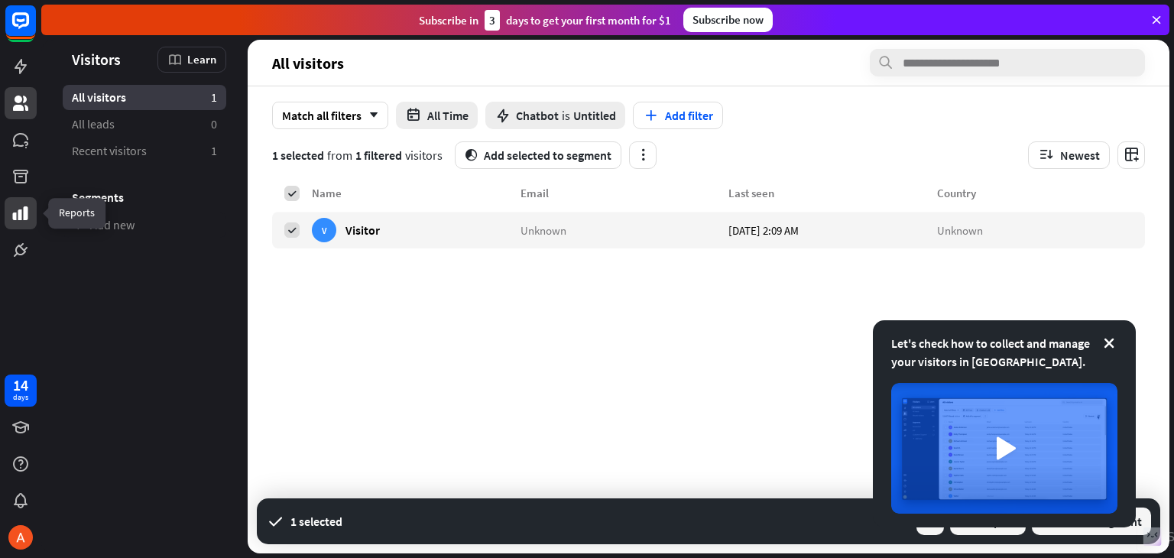
click at [17, 227] on link at bounding box center [21, 213] width 32 height 32
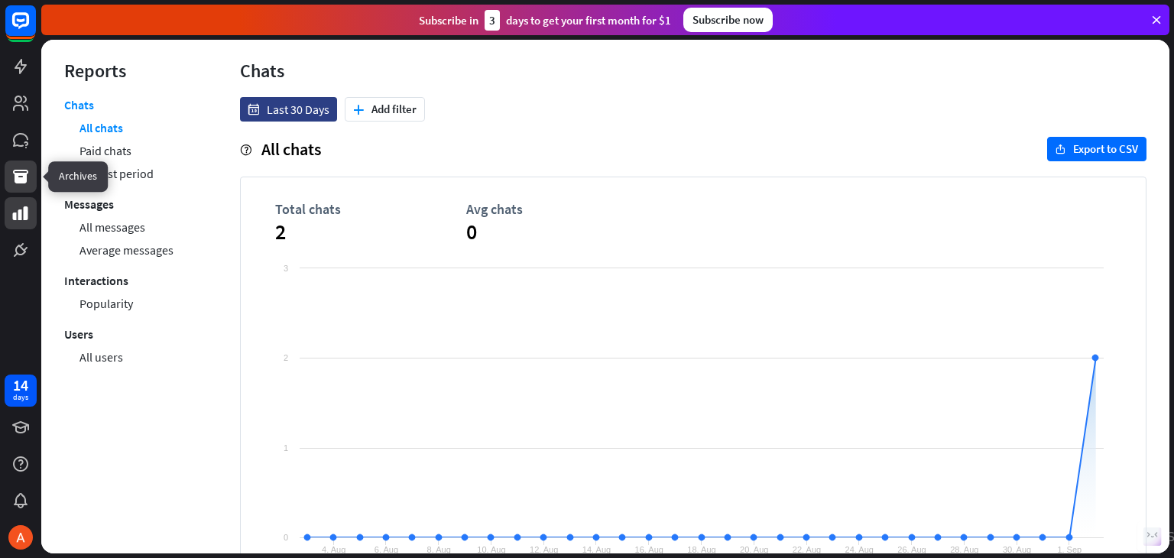
click at [18, 188] on link at bounding box center [21, 177] width 32 height 32
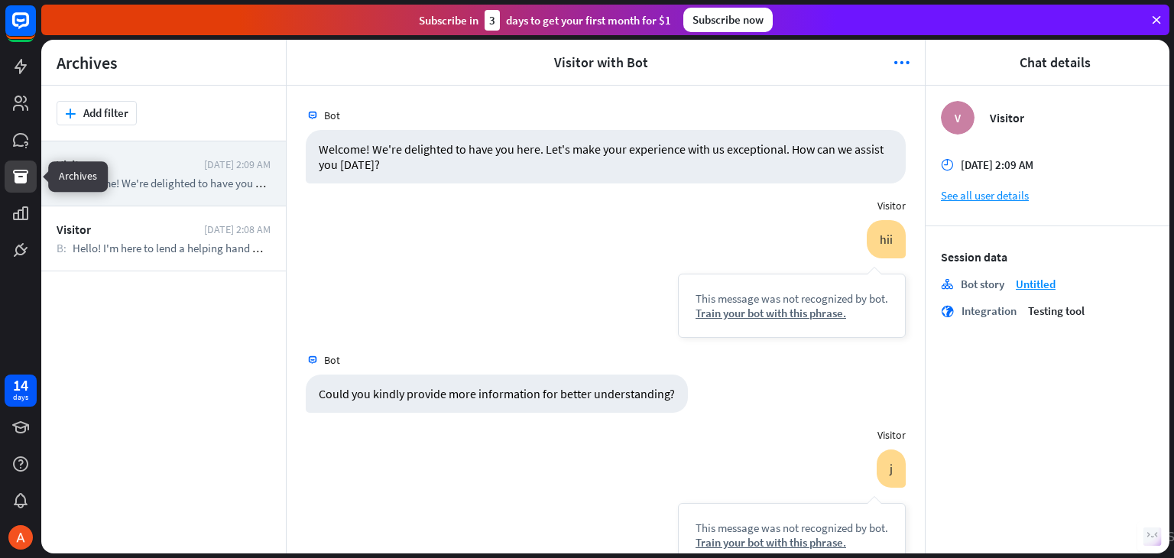
scroll to position [110, 0]
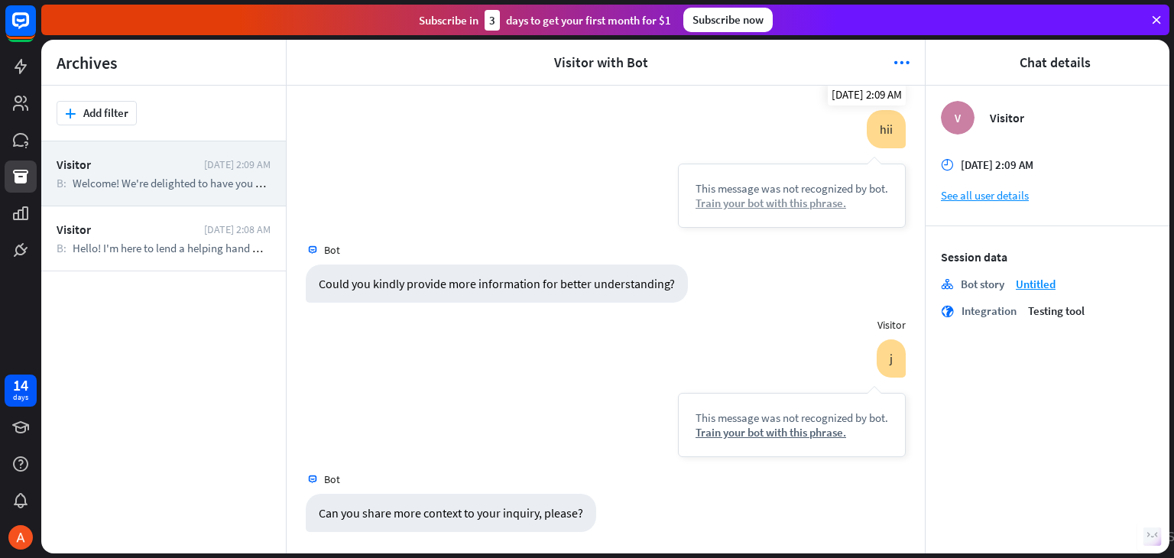
click at [728, 199] on div "Train your bot with this phrase." at bounding box center [792, 203] width 193 height 15
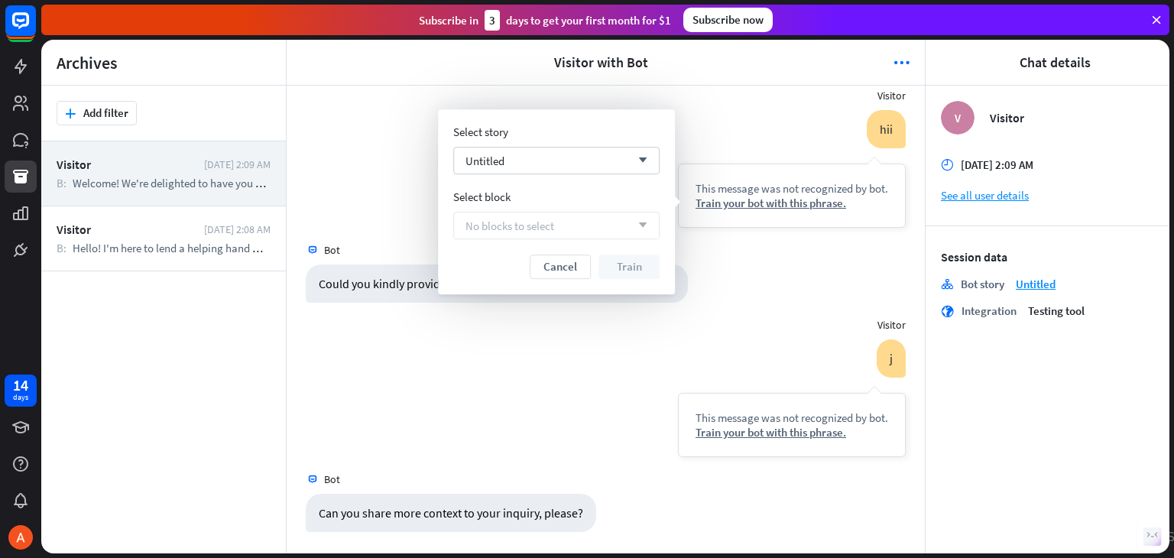
click at [644, 175] on div "Select story Untitled arrow_down Select block No blocks to select arrow_down Ca…" at bounding box center [556, 202] width 206 height 154
click at [678, 373] on div "j This message was not recognized by bot. Train your bot with this phrase." at bounding box center [792, 398] width 228 height 118
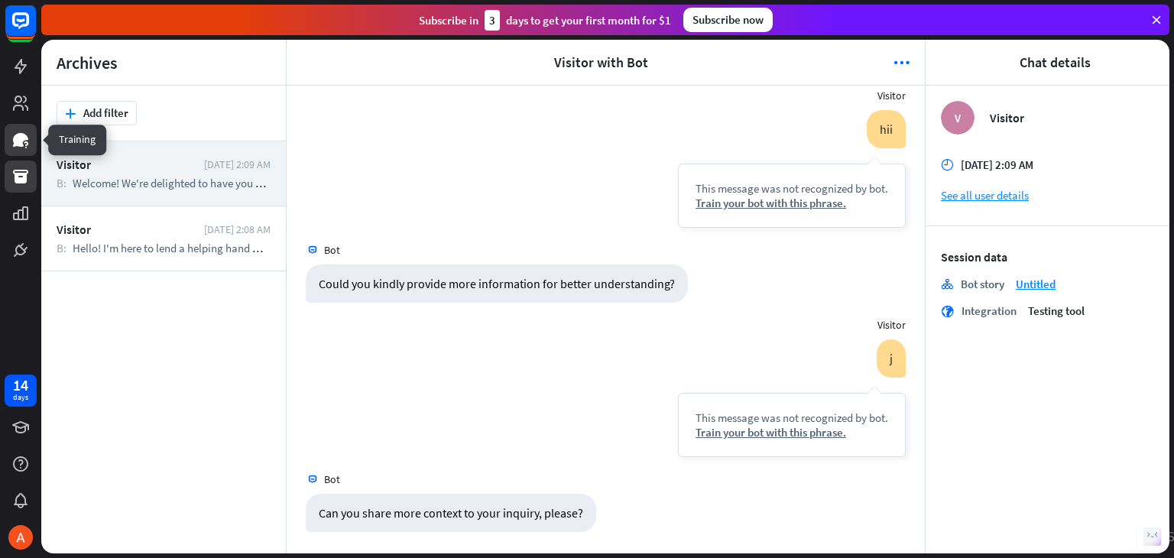
click at [31, 129] on link at bounding box center [21, 140] width 32 height 32
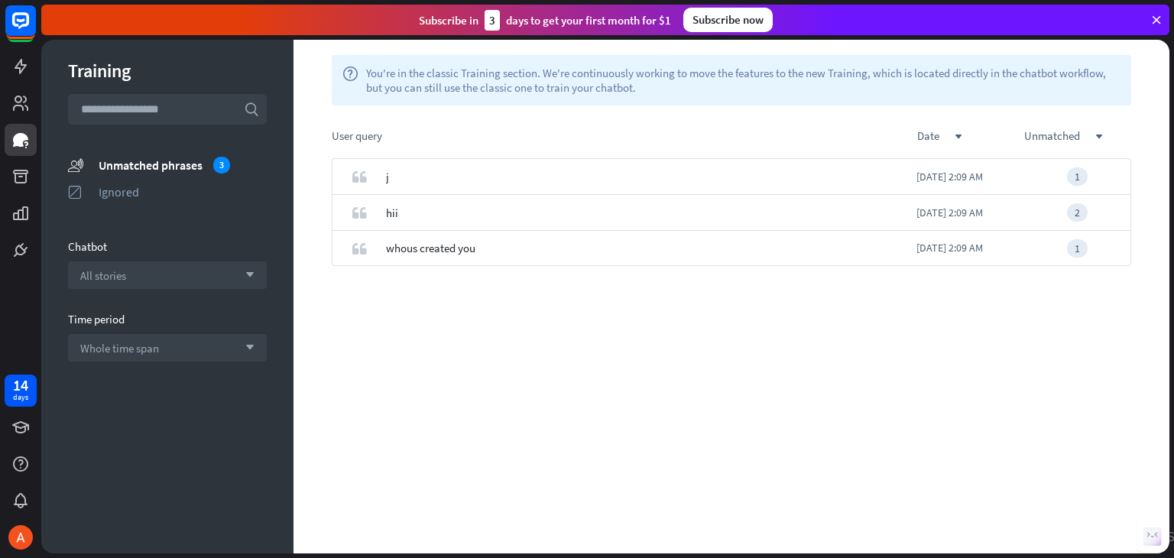
click at [3, 99] on div at bounding box center [20, 133] width 41 height 266
click at [2, 111] on div at bounding box center [20, 133] width 41 height 266
click at [414, 207] on link "(Go to chat)" at bounding box center [430, 213] width 64 height 36
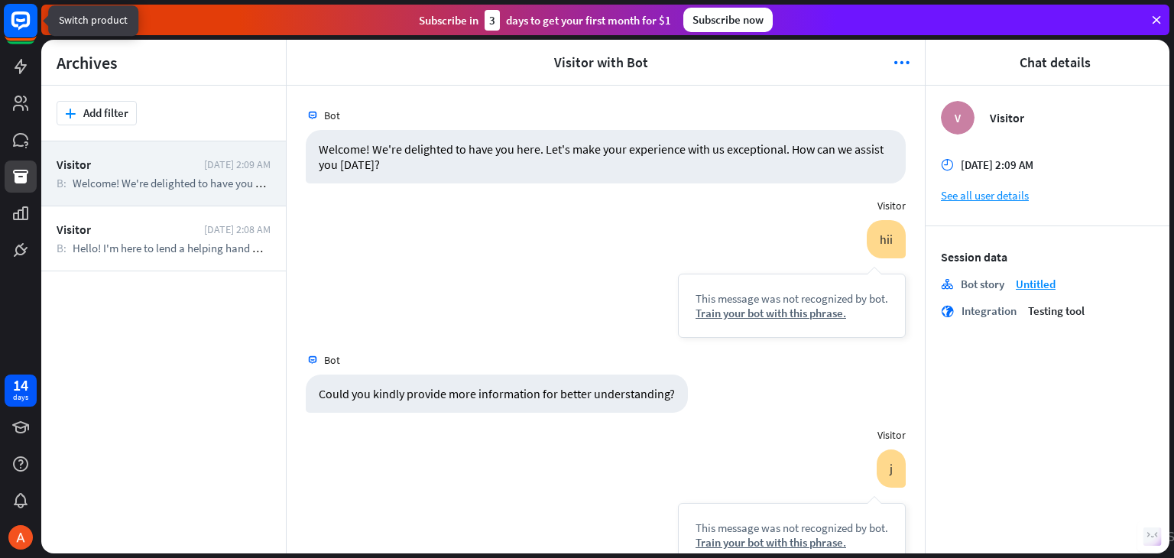
click at [21, 29] on rect at bounding box center [21, 21] width 34 height 34
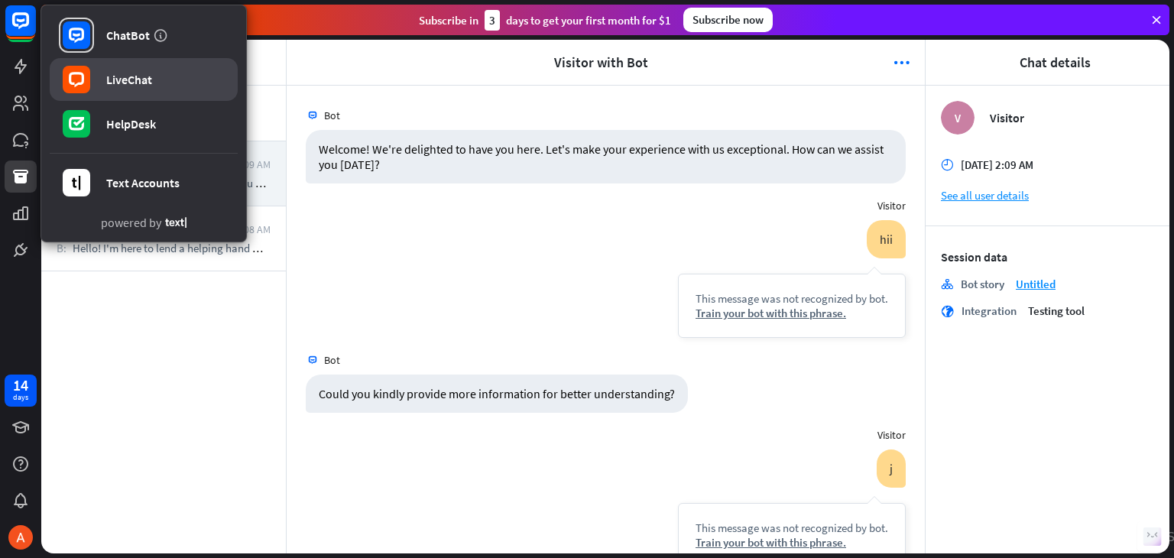
click at [135, 77] on div "LiveChat" at bounding box center [129, 79] width 46 height 15
